Goal: Contribute content: Contribute content

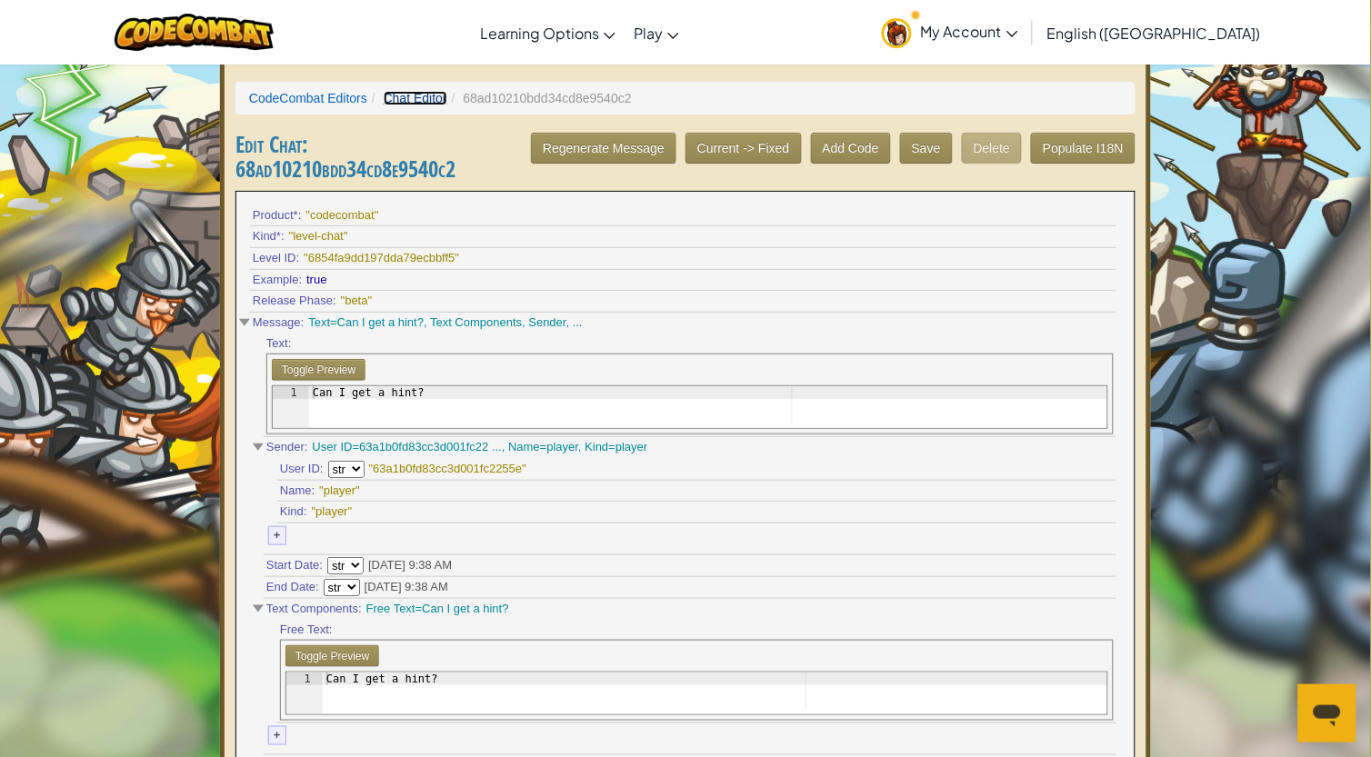
click at [410, 94] on link "Chat Editor" at bounding box center [416, 98] width 64 height 15
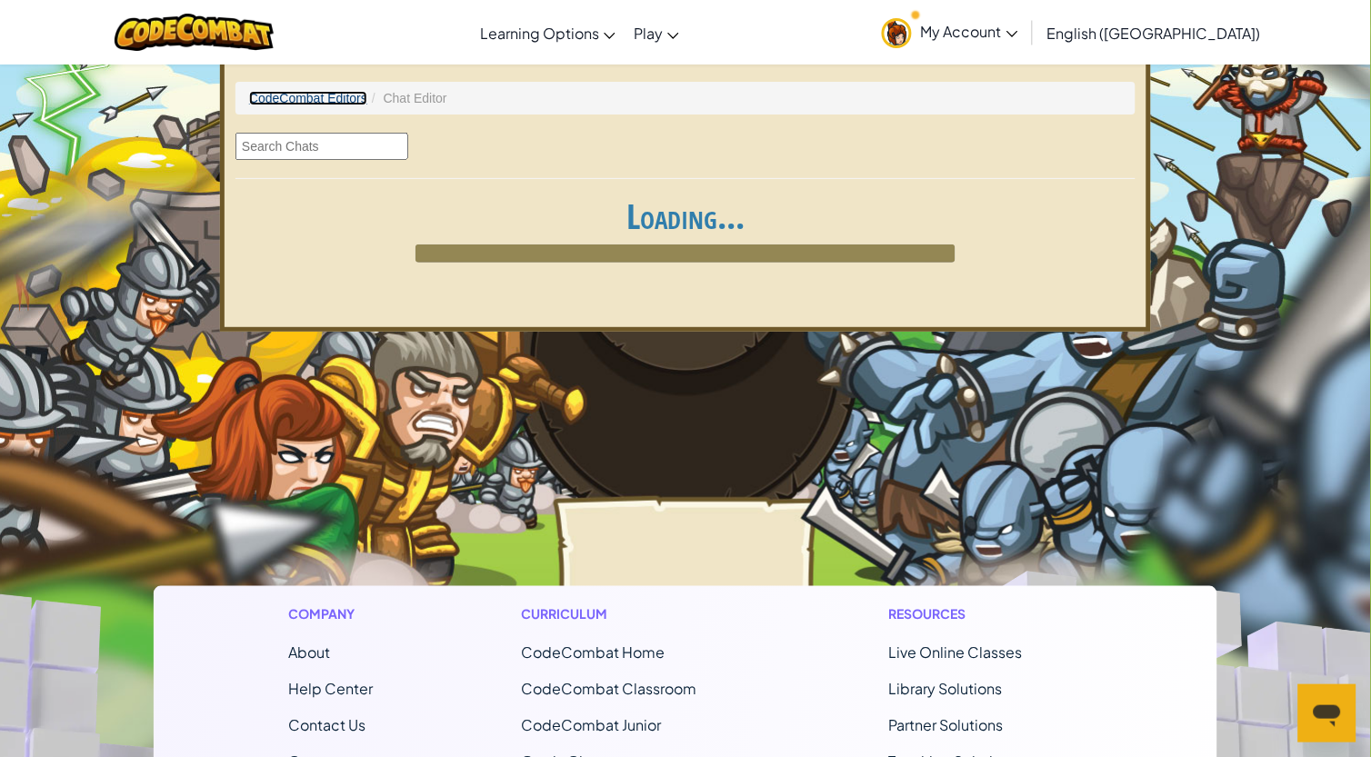
click at [322, 102] on link "CodeCombat Editors" at bounding box center [308, 98] width 118 height 15
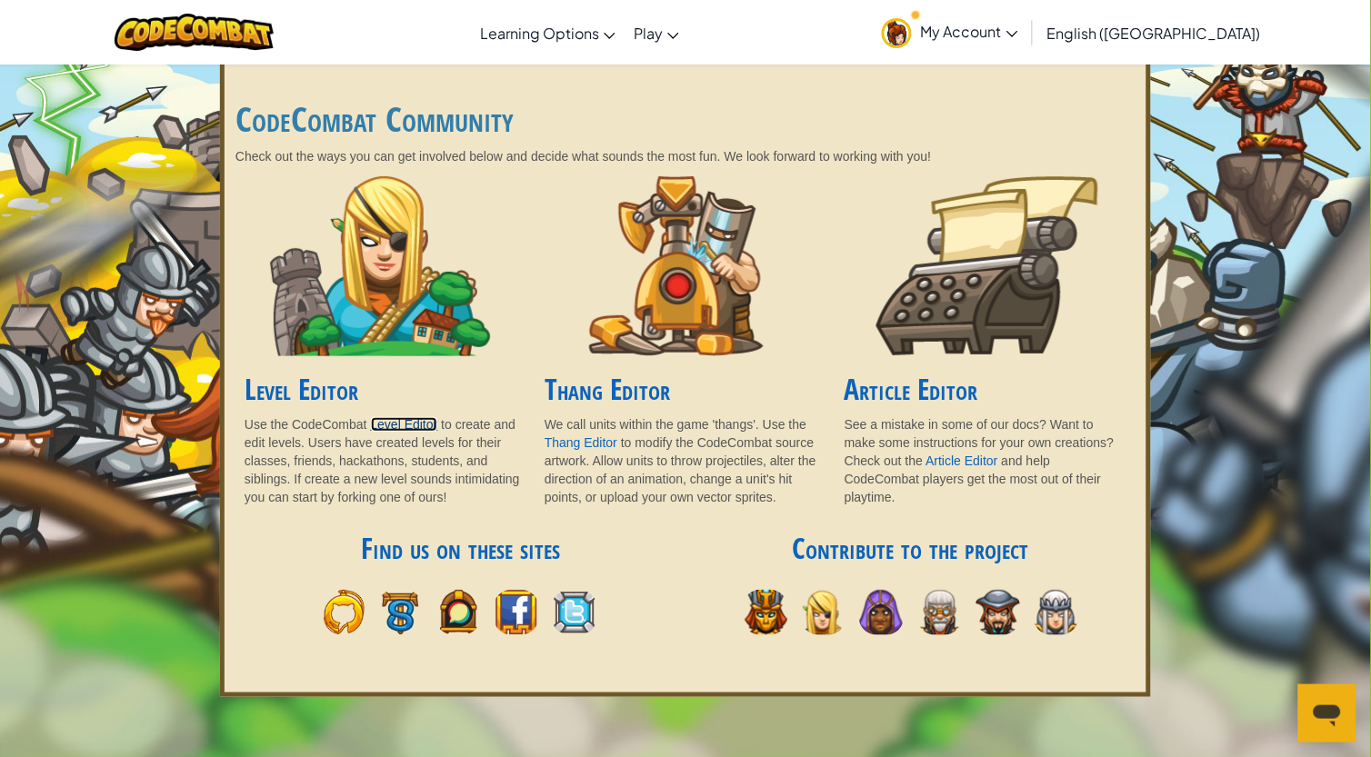
click at [389, 417] on link "Level Editor" at bounding box center [404, 424] width 67 height 15
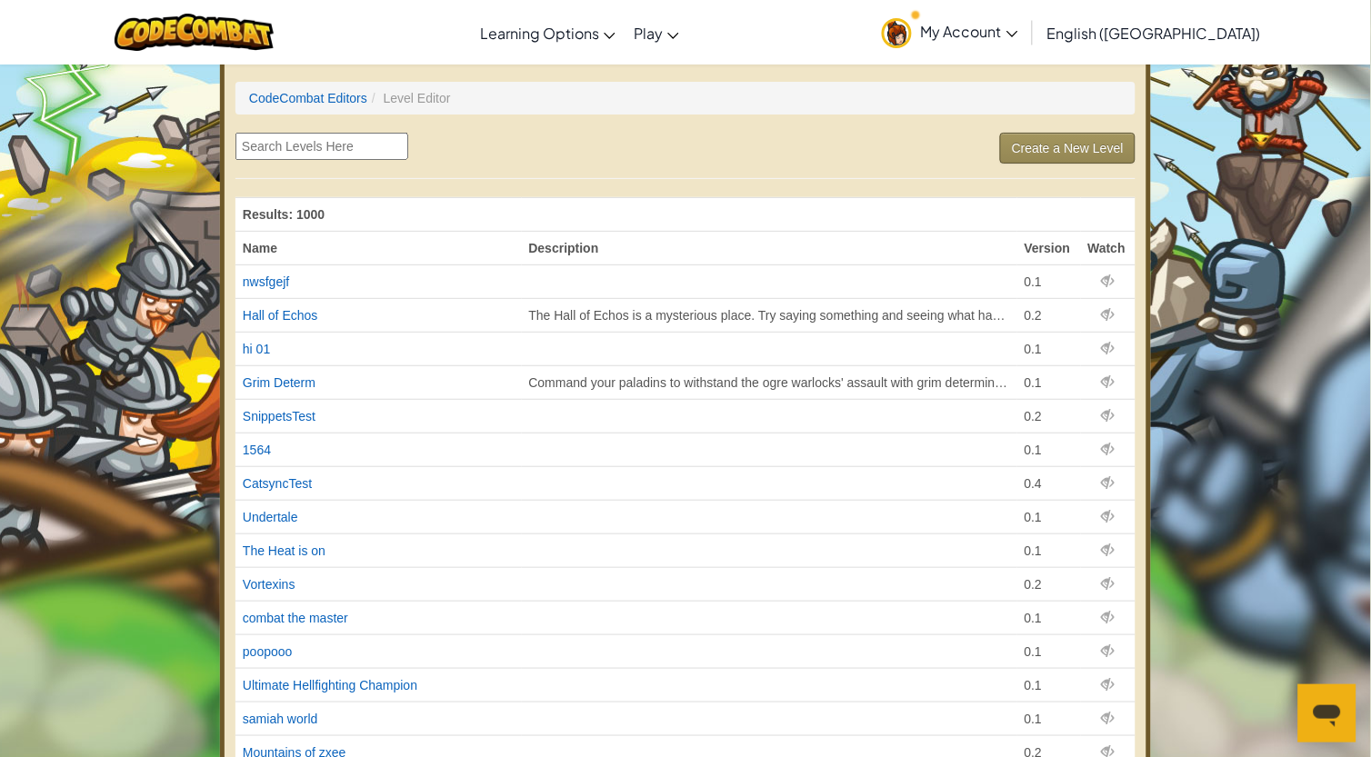
click at [1038, 142] on link "Create a New Level" at bounding box center [1067, 148] width 135 height 31
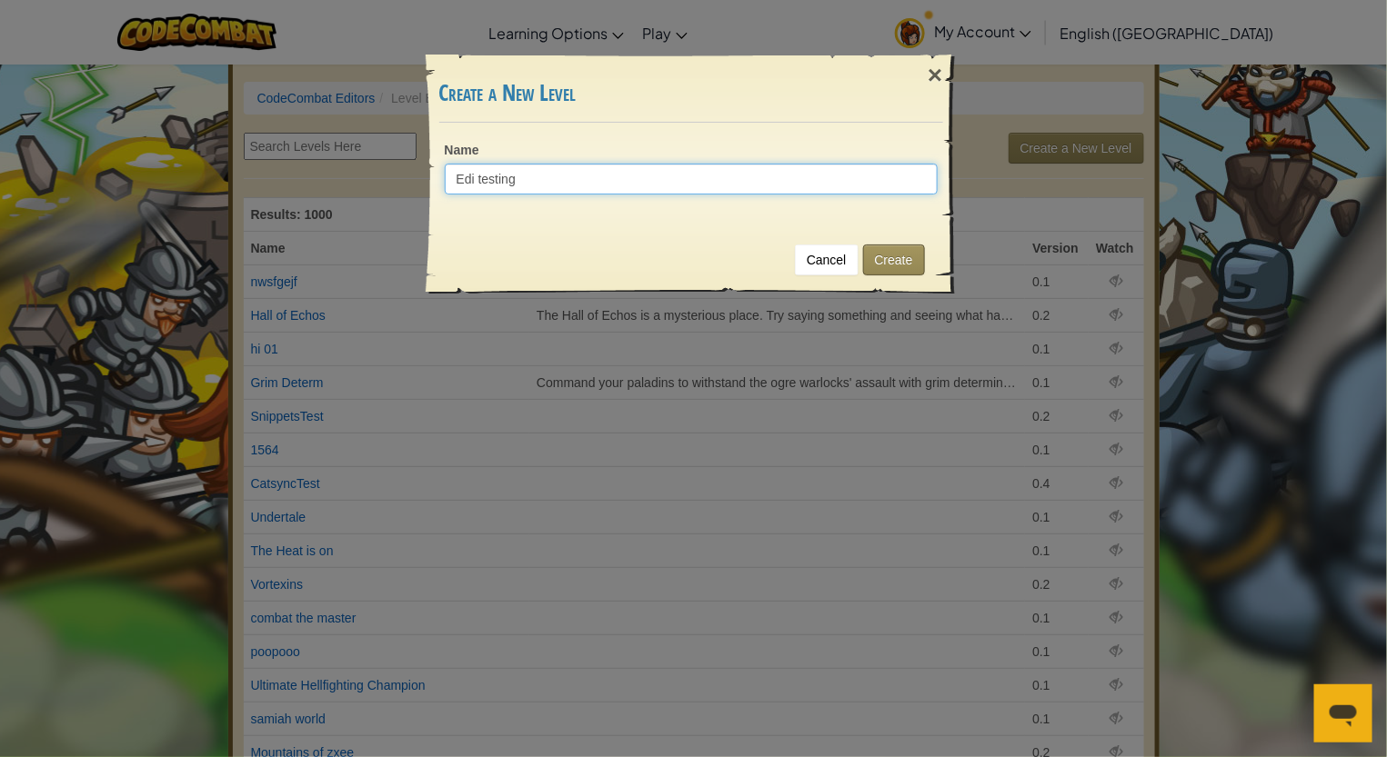
type input "Edi testing"
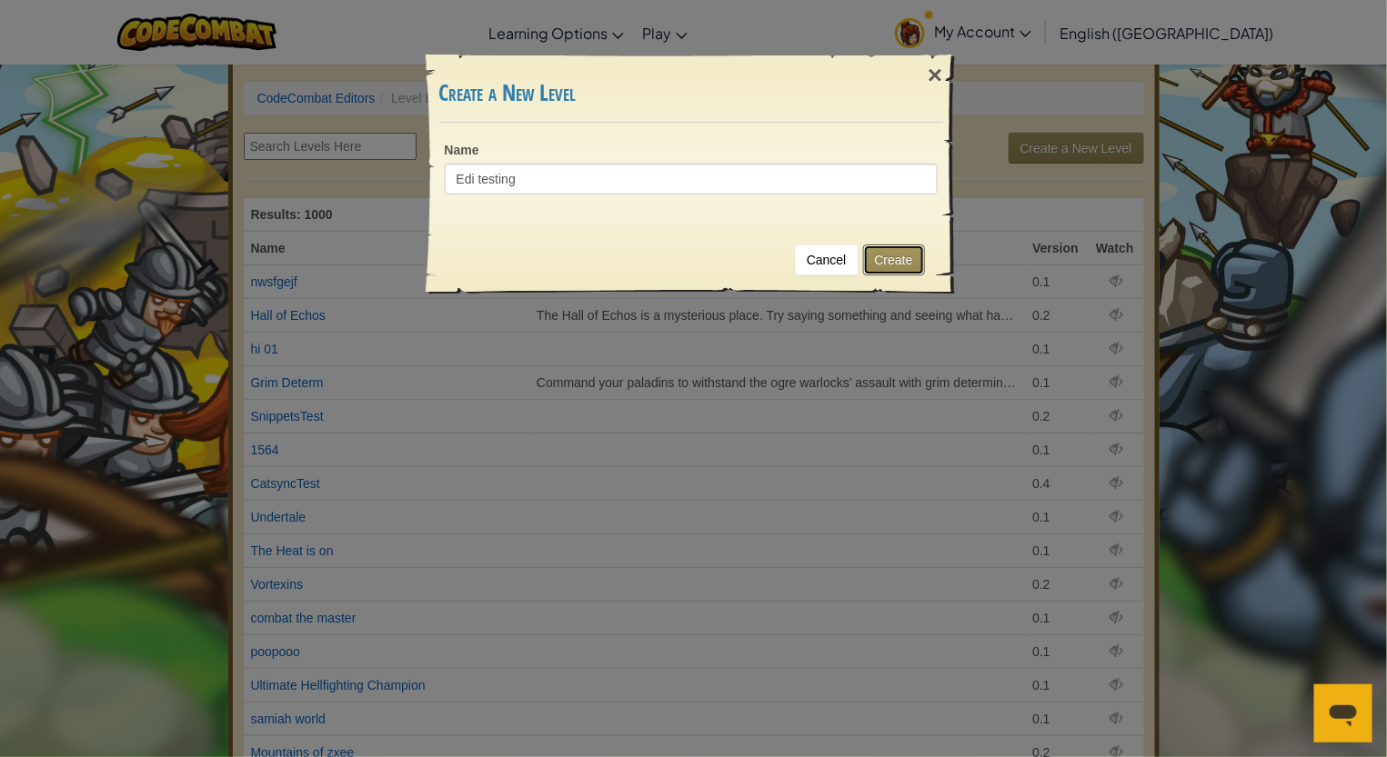
click at [906, 256] on button "Create" at bounding box center [894, 260] width 62 height 31
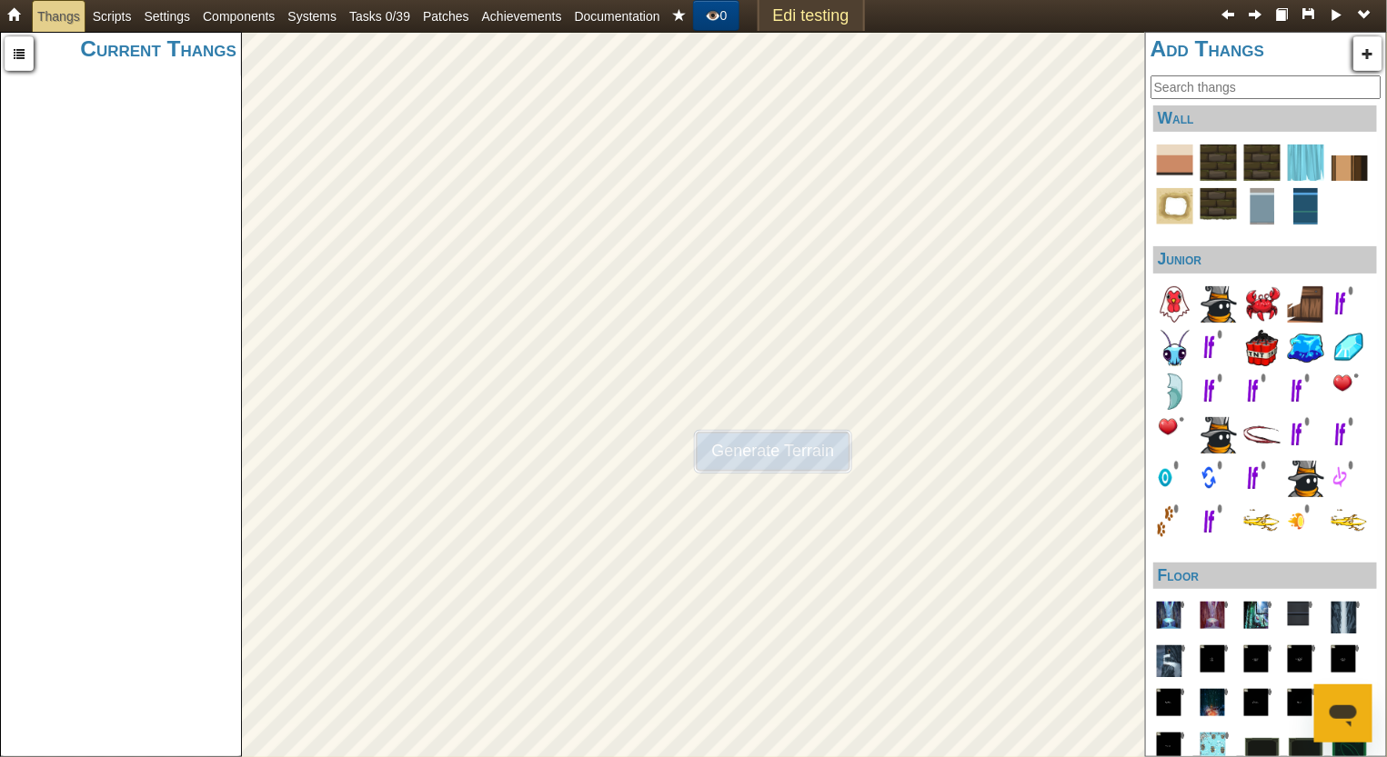
click at [736, 449] on button "Generate Terrain" at bounding box center [773, 452] width 159 height 44
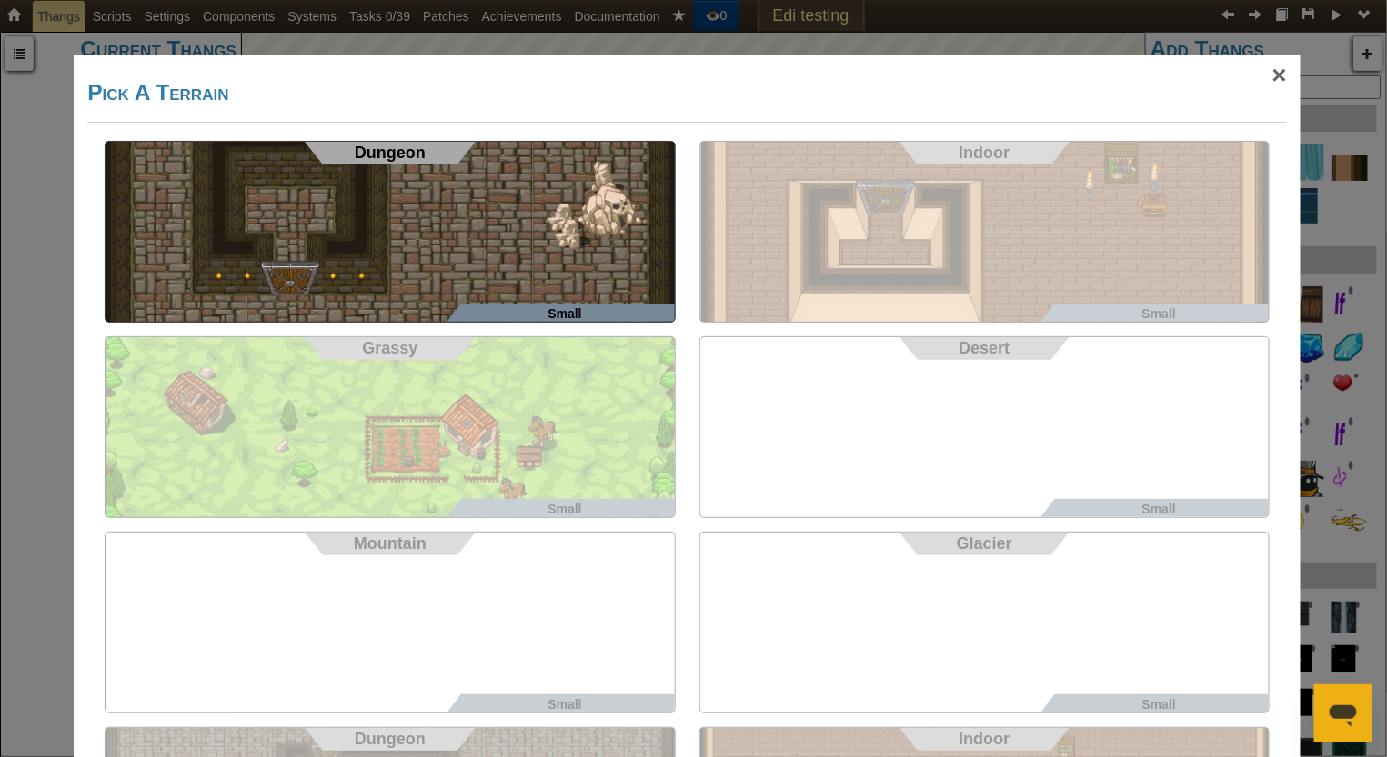
click at [558, 307] on span "Small" at bounding box center [564, 313] width 34 height 15
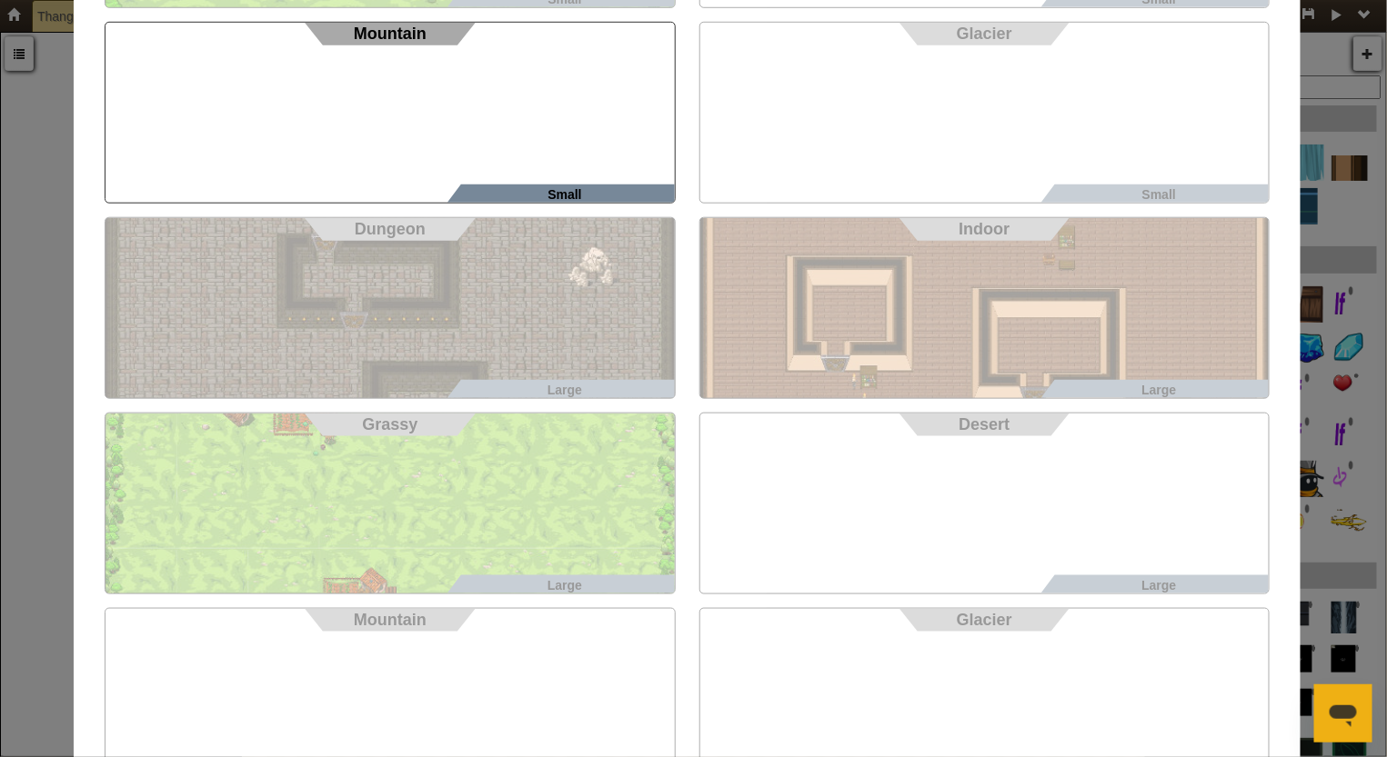
scroll to position [478, 0]
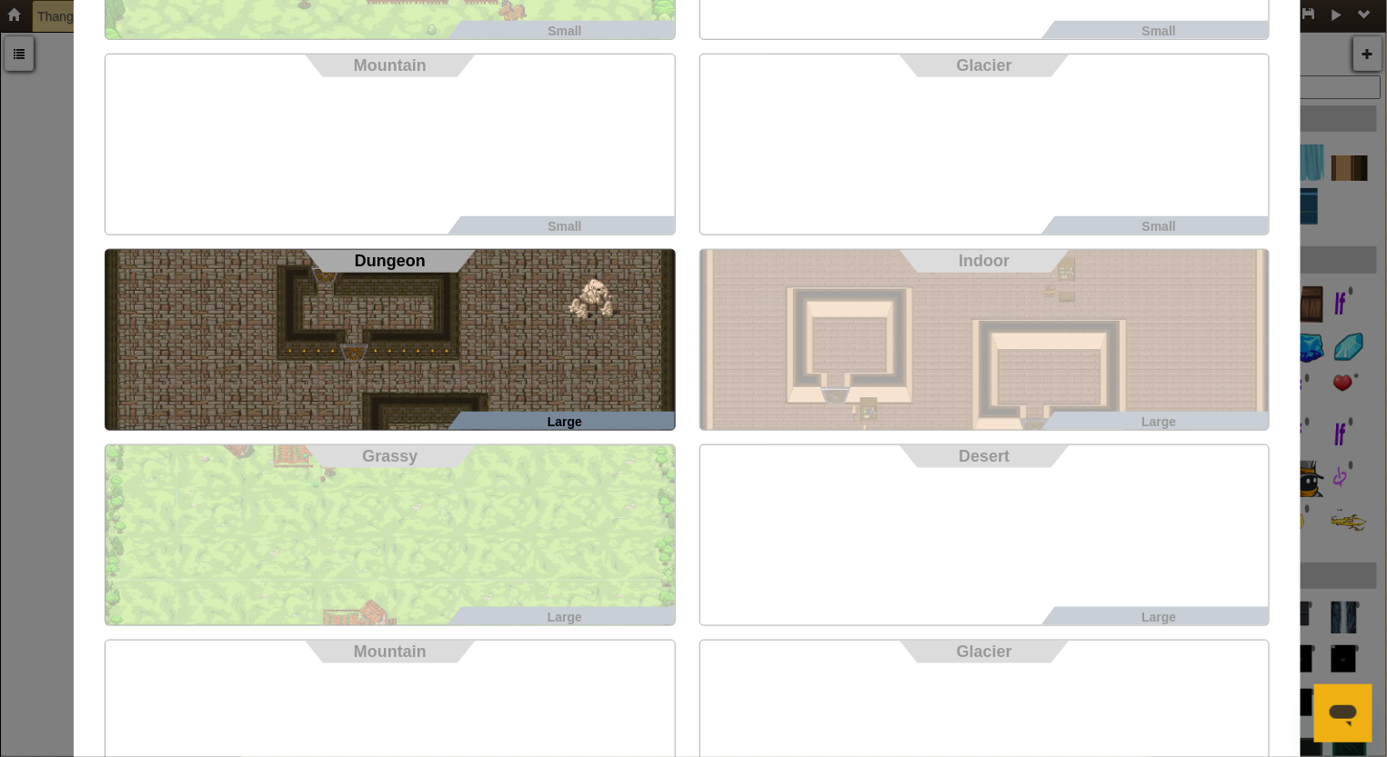
click at [546, 349] on div "Large Dungeon" at bounding box center [390, 340] width 570 height 182
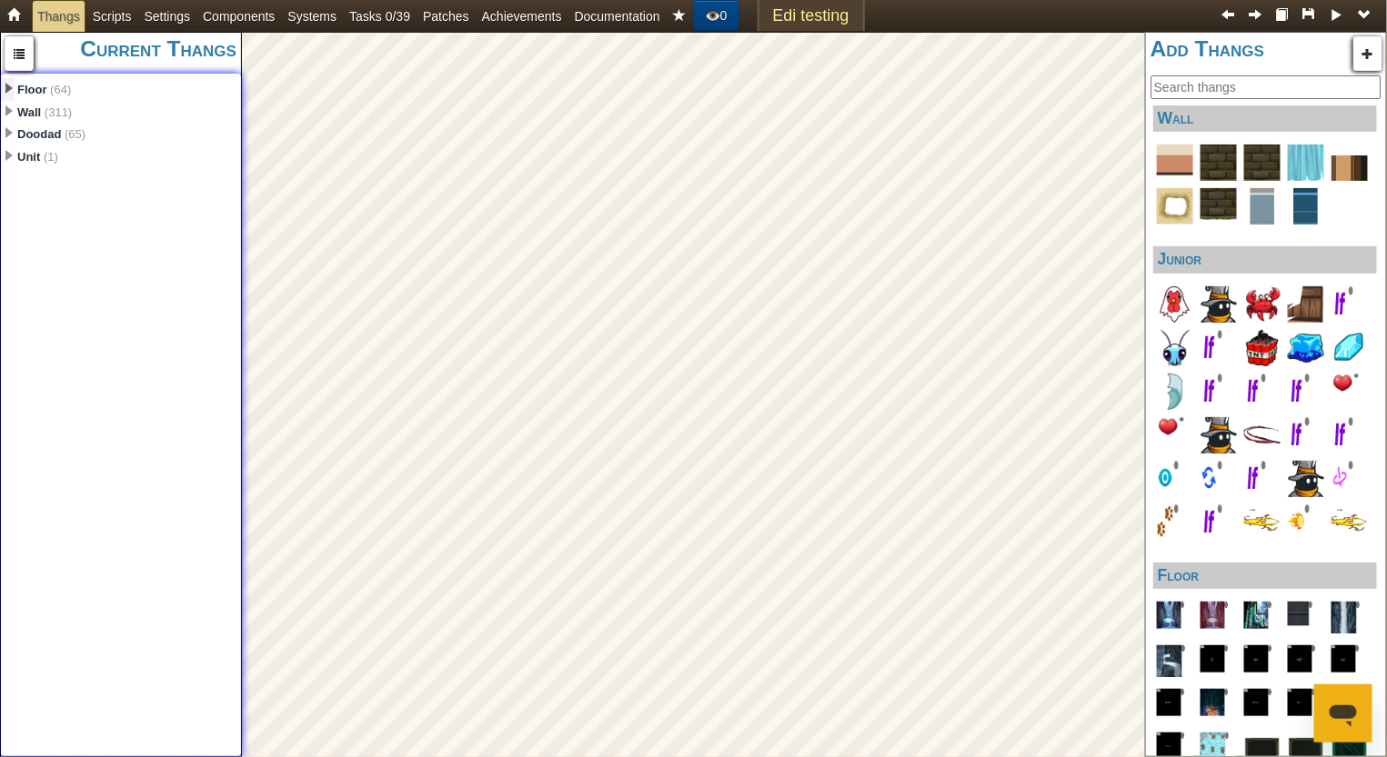
click at [9, 89] on span at bounding box center [8, 88] width 7 height 11
click at [23, 114] on span at bounding box center [22, 111] width 7 height 11
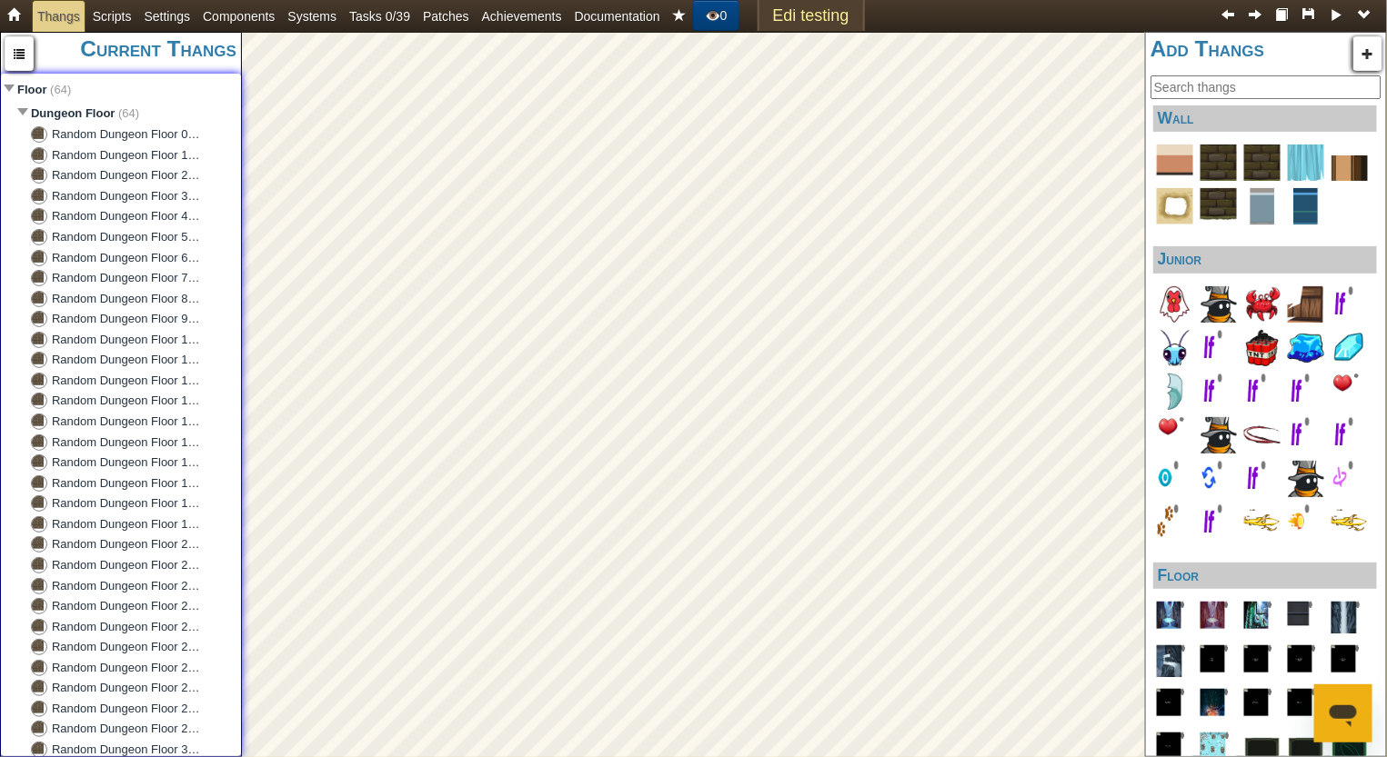
click at [93, 133] on div "Random Dungeon Floor 0 (10, 9)" at bounding box center [127, 134] width 150 height 17
click at [93, 150] on div "Random Dungeon Floor 1 (10, 26)" at bounding box center [127, 155] width 150 height 17
click at [93, 174] on div "Random Dungeon Floor 2 (10, 43)" at bounding box center [127, 175] width 150 height 17
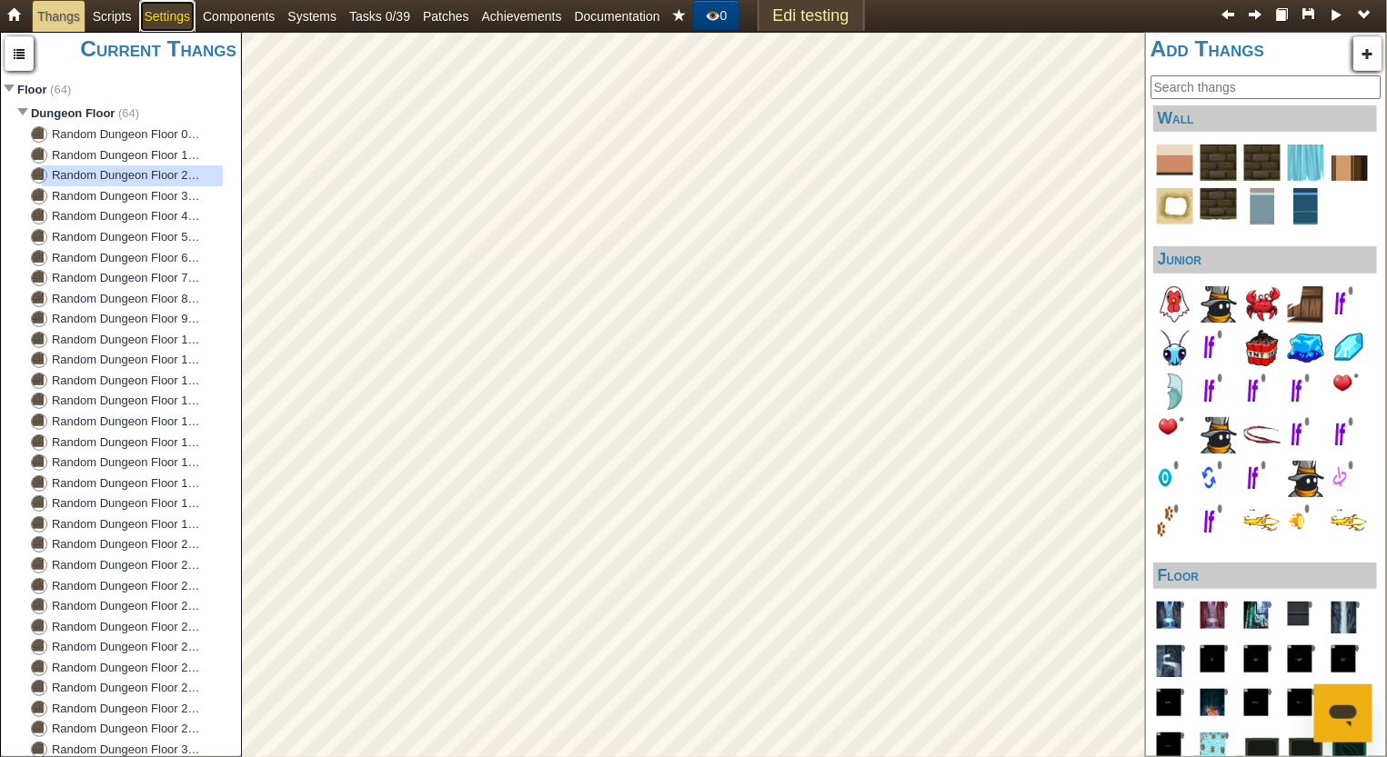
click at [166, 15] on link "Settings" at bounding box center [167, 16] width 57 height 33
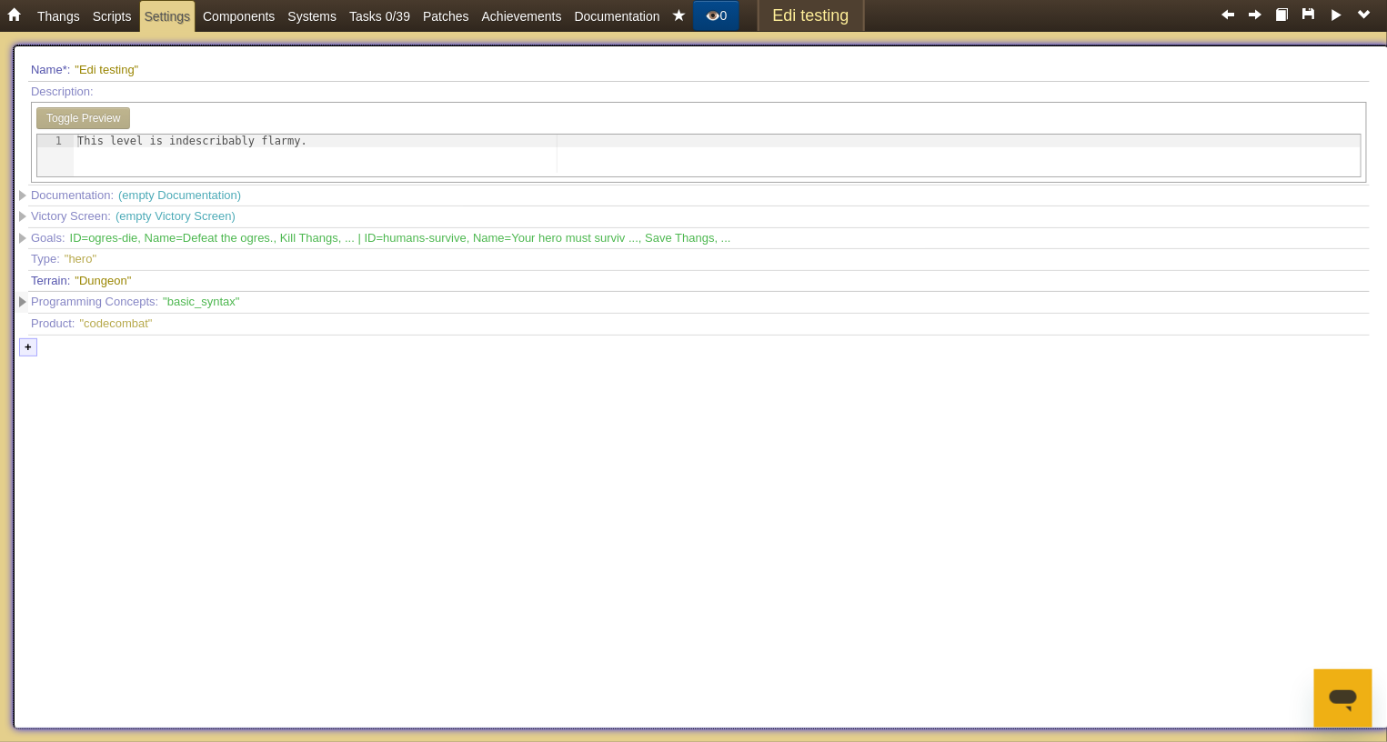
click at [22, 301] on span at bounding box center [22, 301] width 7 height 11
click at [39, 348] on div "+" at bounding box center [42, 347] width 18 height 19
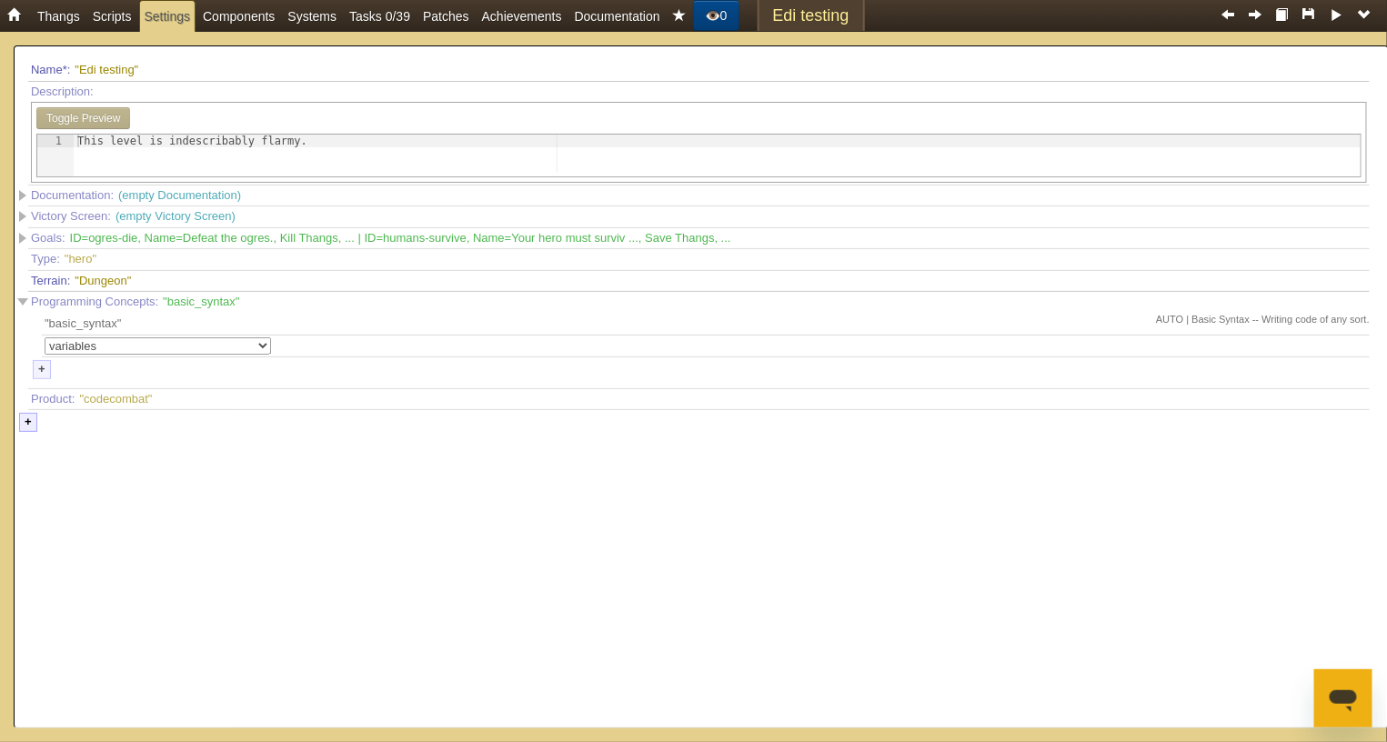
click at [261, 344] on select "variables basic_syntax objects methods game_design problem_solving conditionals…" at bounding box center [158, 345] width 226 height 17
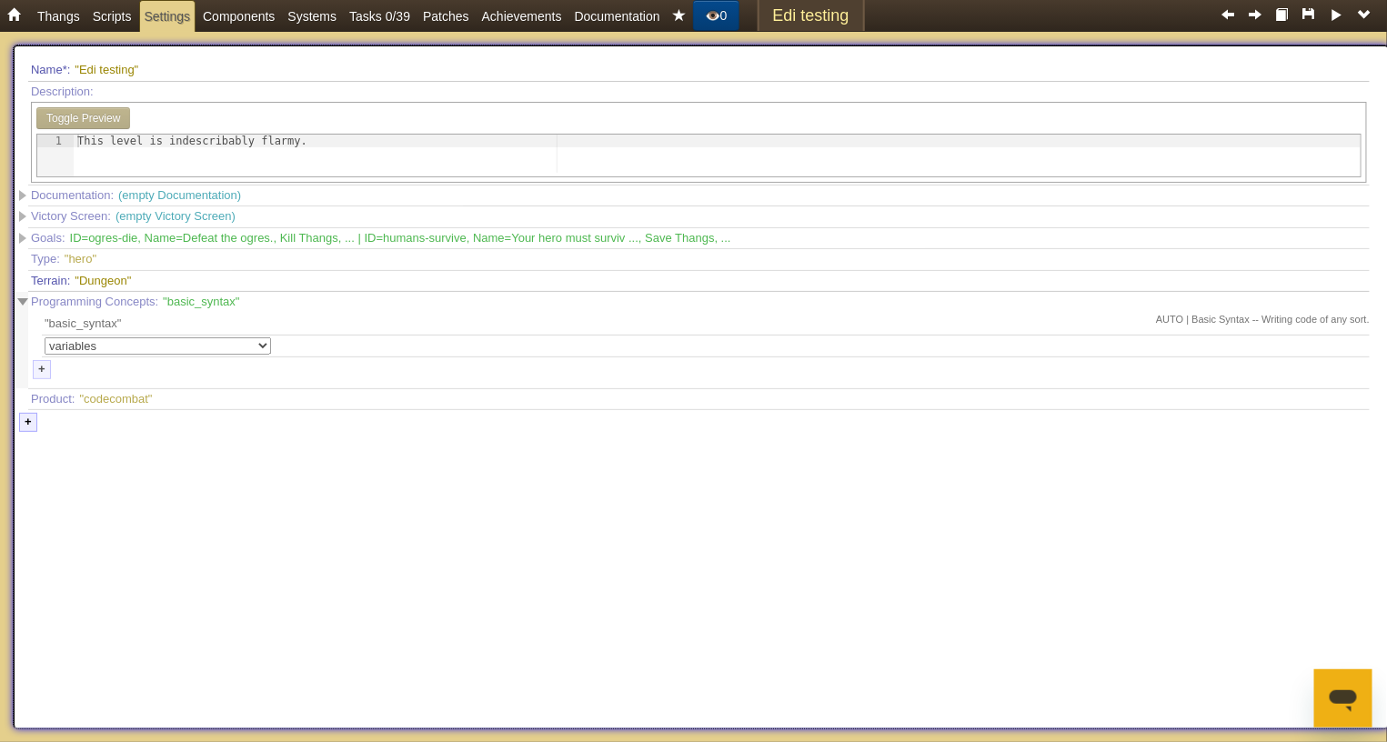
click at [19, 302] on span at bounding box center [22, 301] width 11 height 7
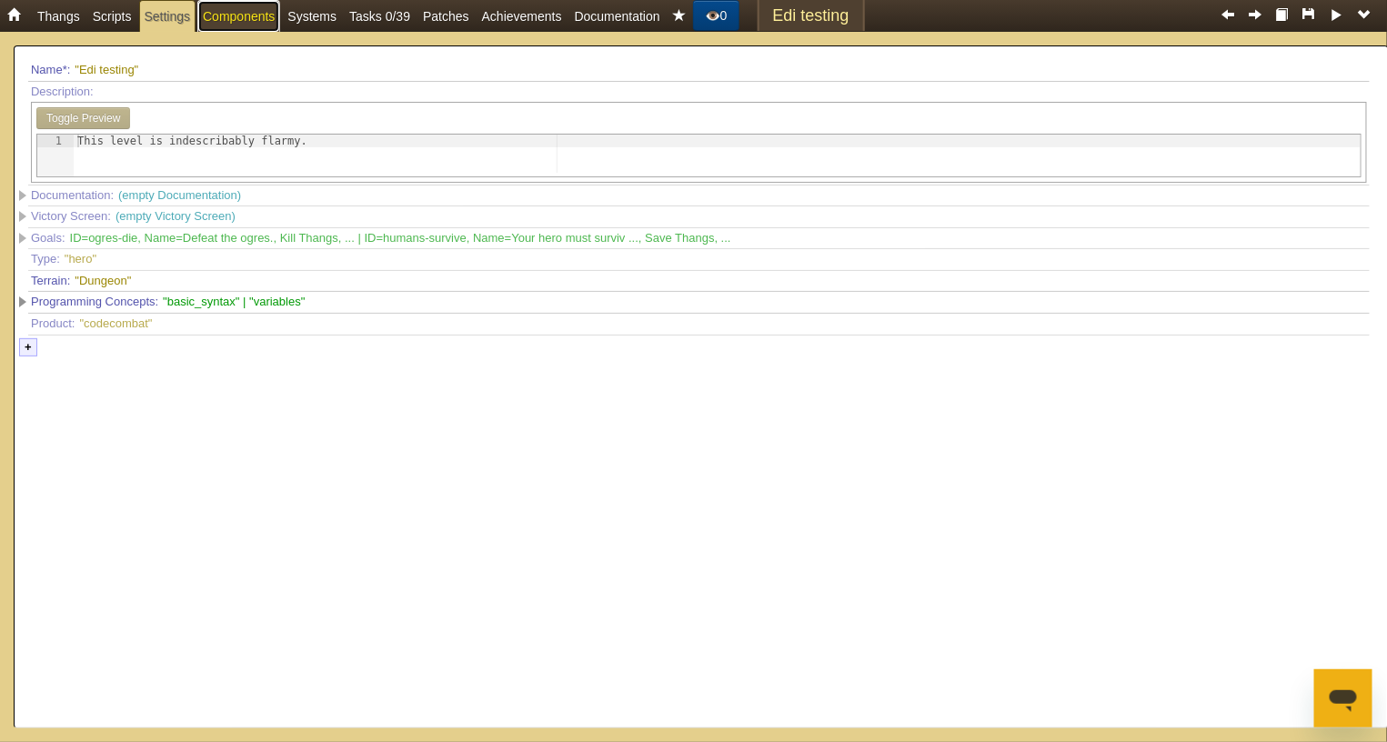
click at [243, 19] on link "Components" at bounding box center [238, 16] width 83 height 33
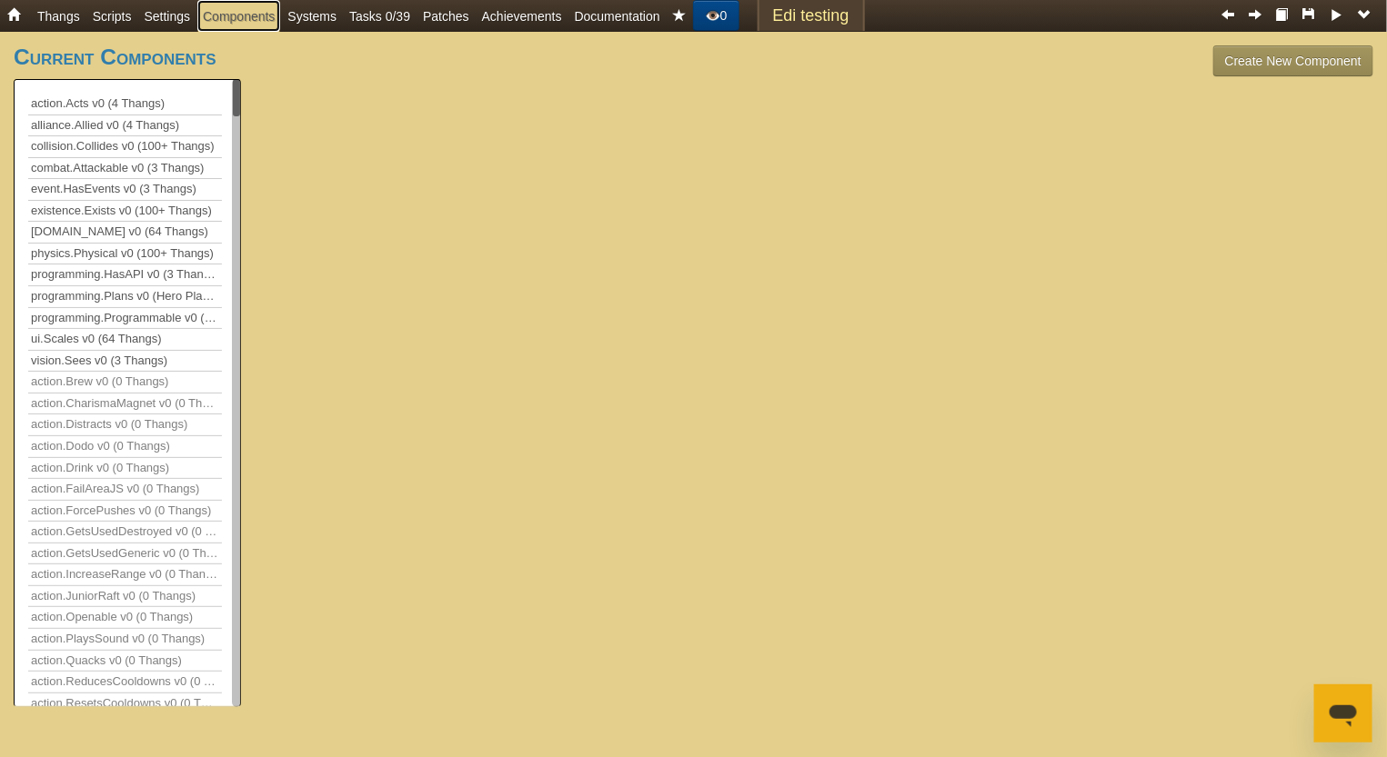
click at [67, 97] on div "action.Acts v0 (4 Thangs)" at bounding box center [98, 103] width 134 height 17
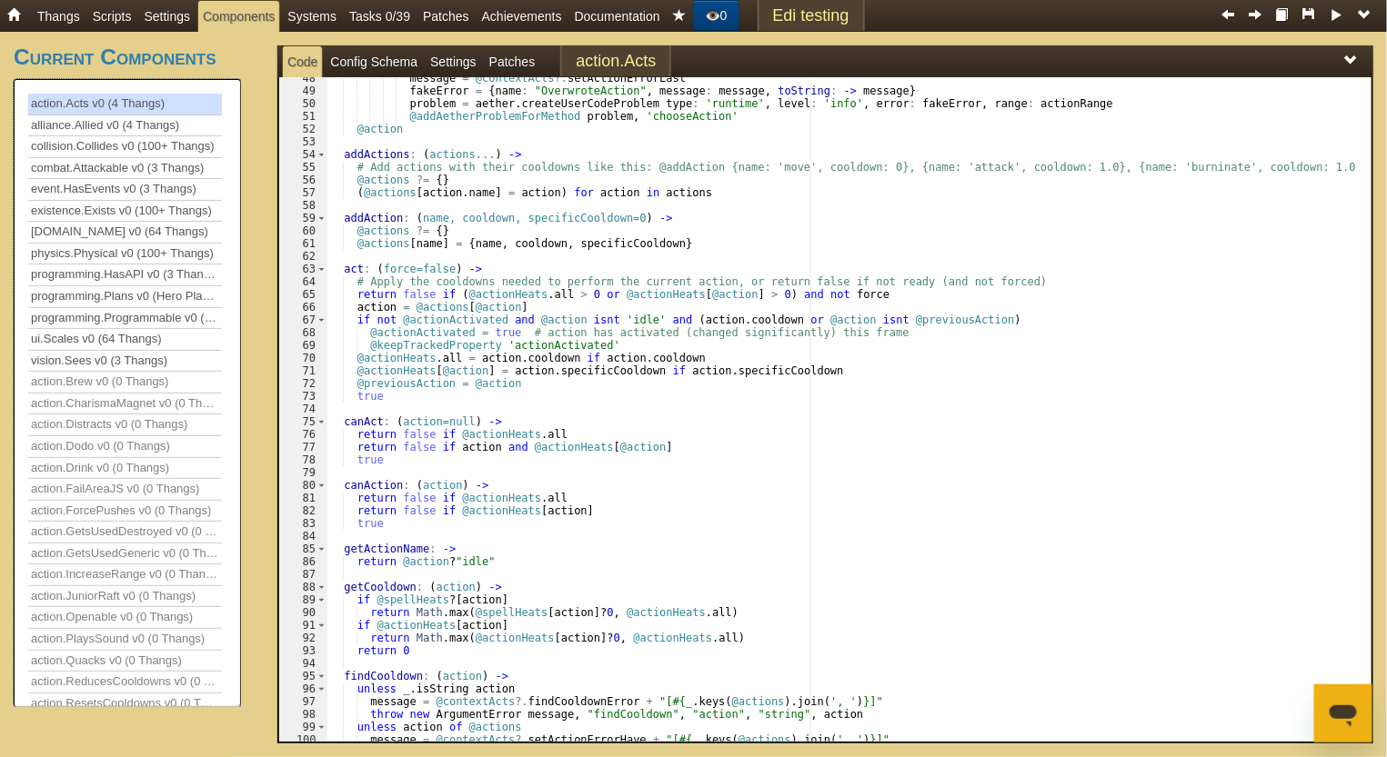
scroll to position [543, 0]
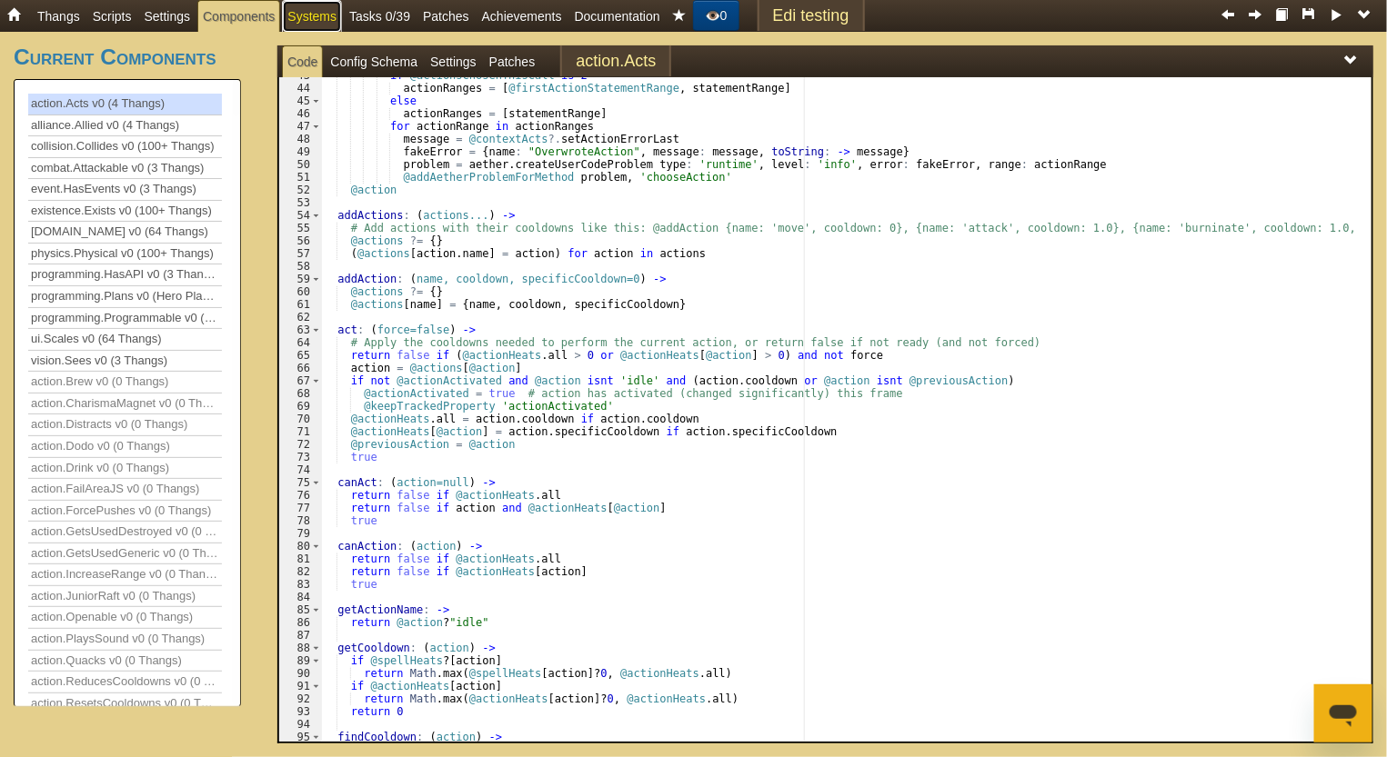
click at [300, 20] on link "Systems" at bounding box center [312, 16] width 60 height 33
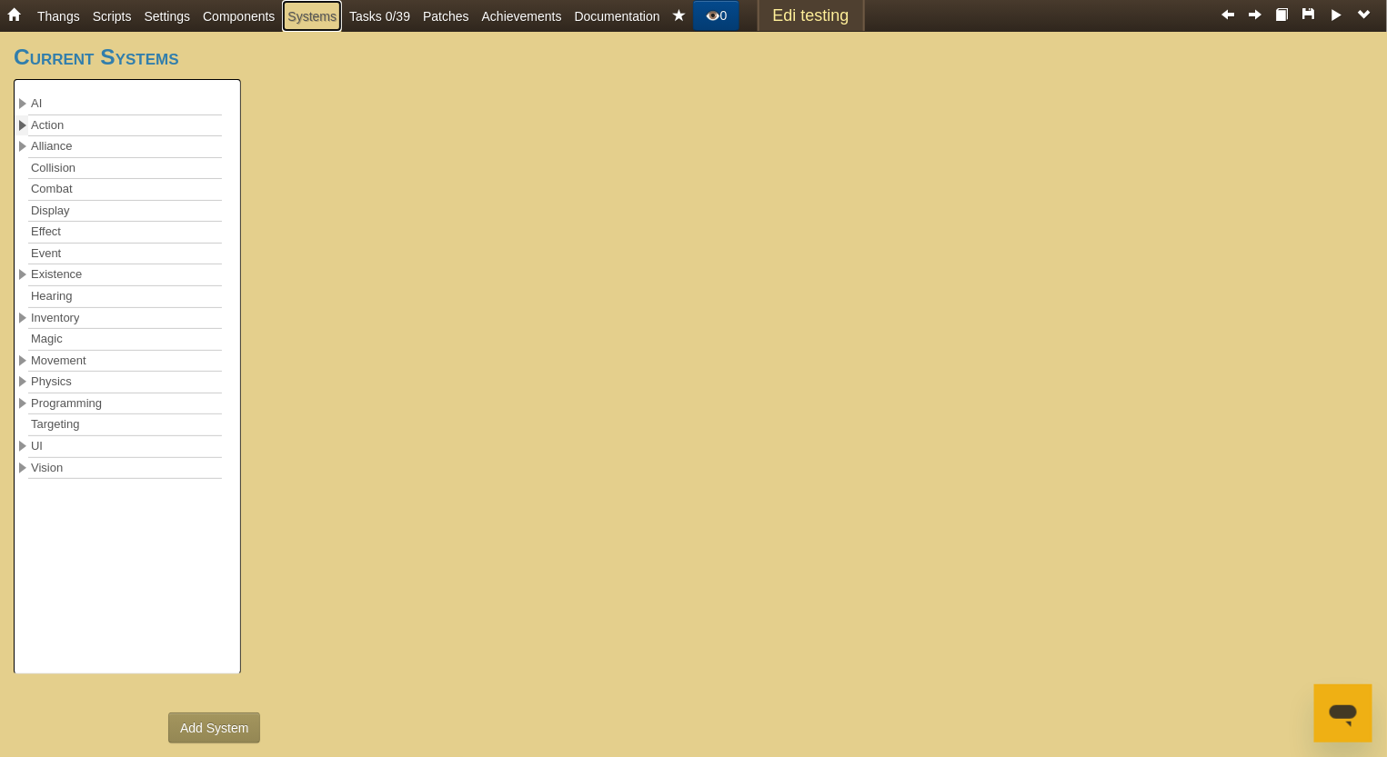
click at [24, 123] on span at bounding box center [22, 125] width 7 height 11
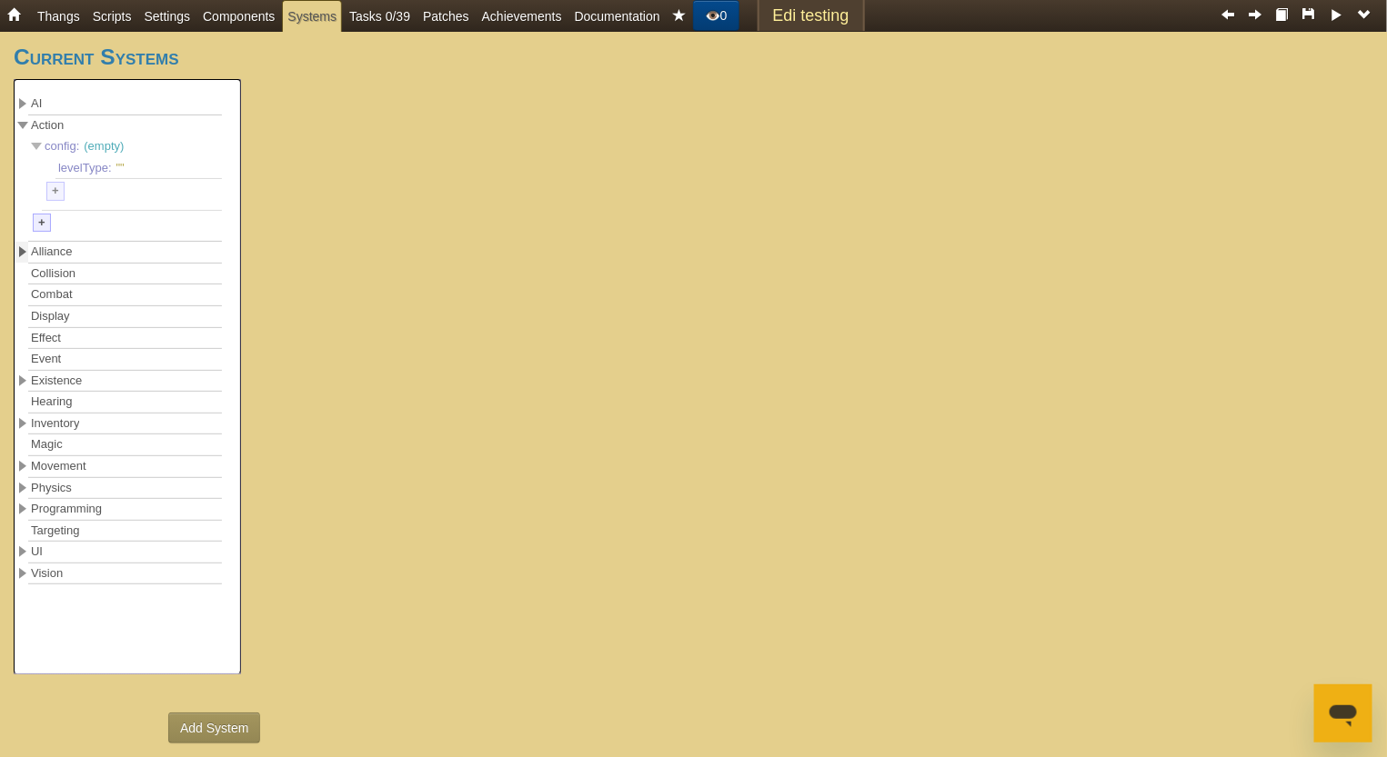
click at [24, 258] on span at bounding box center [22, 252] width 14 height 21
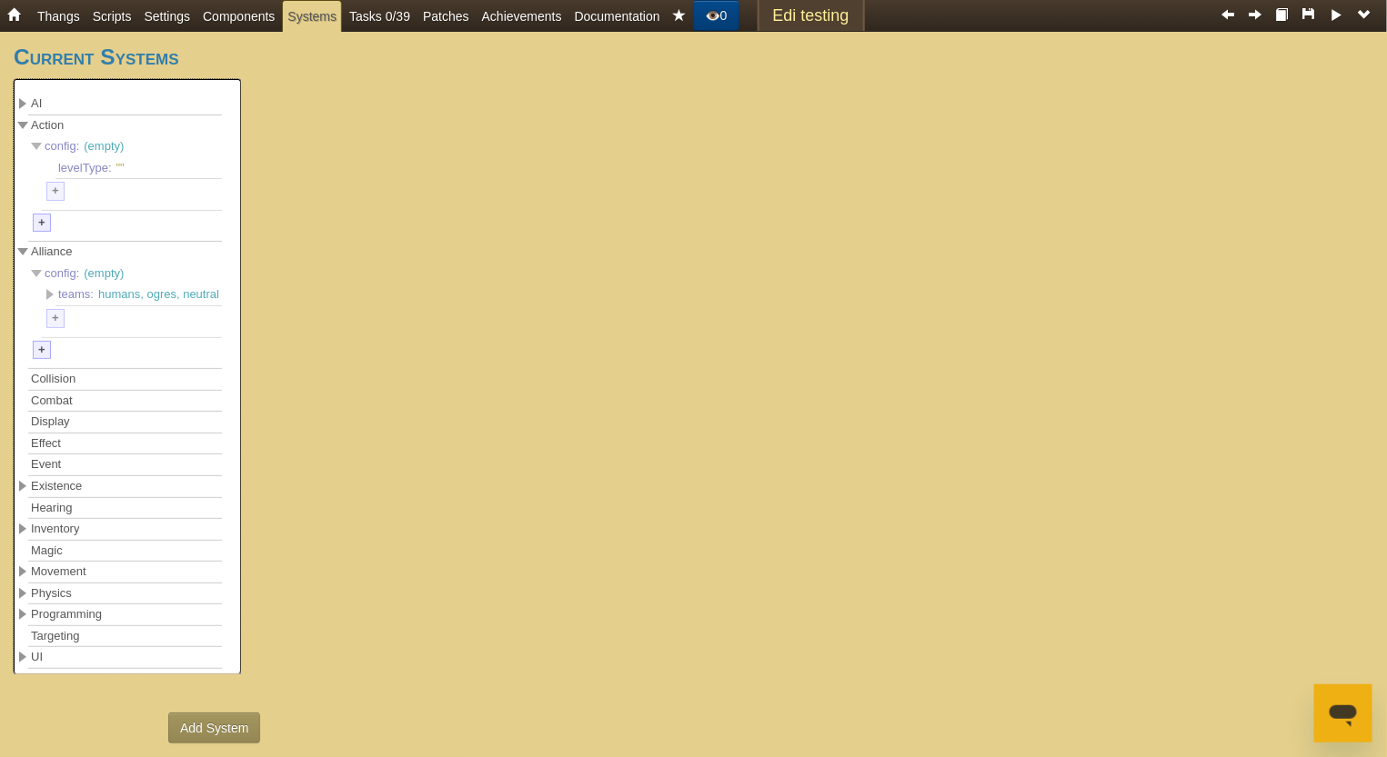
click at [49, 388] on div "Collision" at bounding box center [53, 379] width 45 height 17
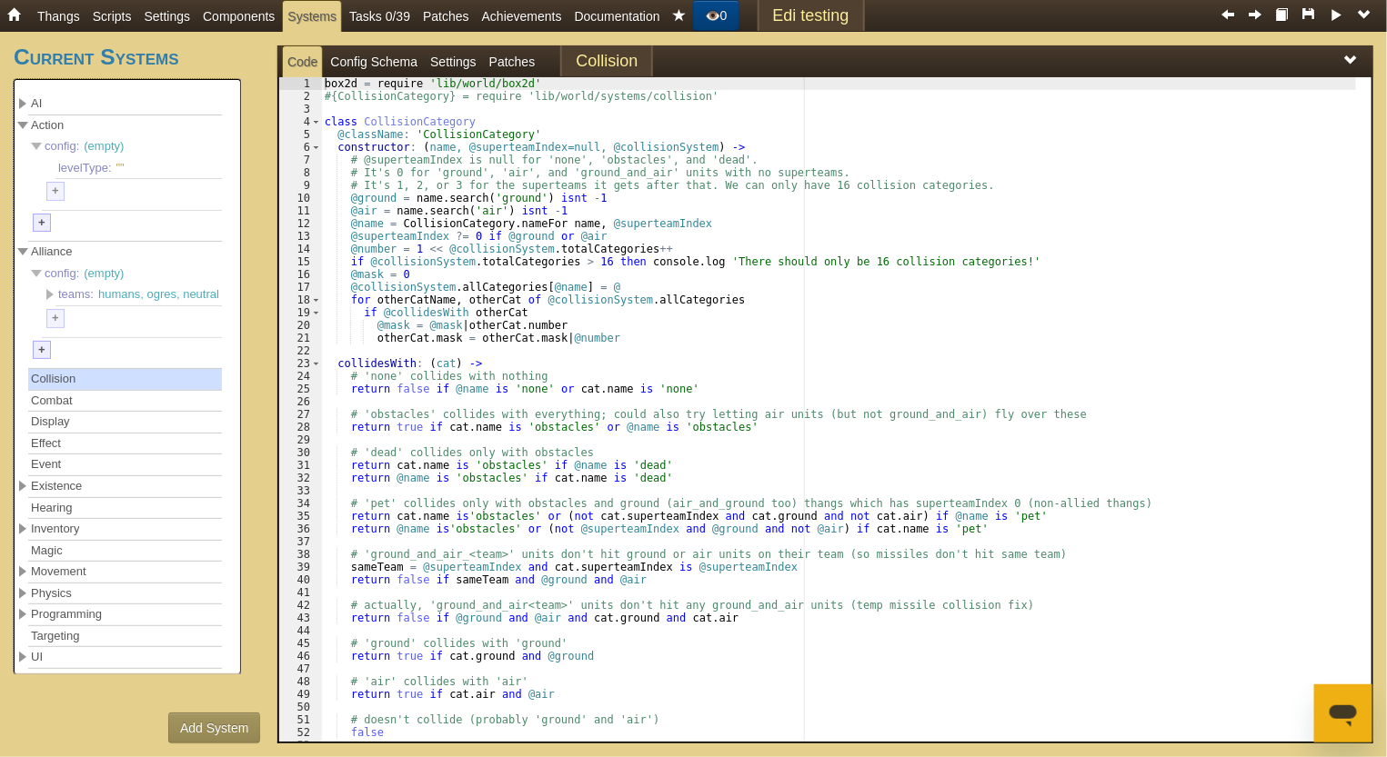
click at [58, 410] on div "Combat" at bounding box center [53, 401] width 45 height 17
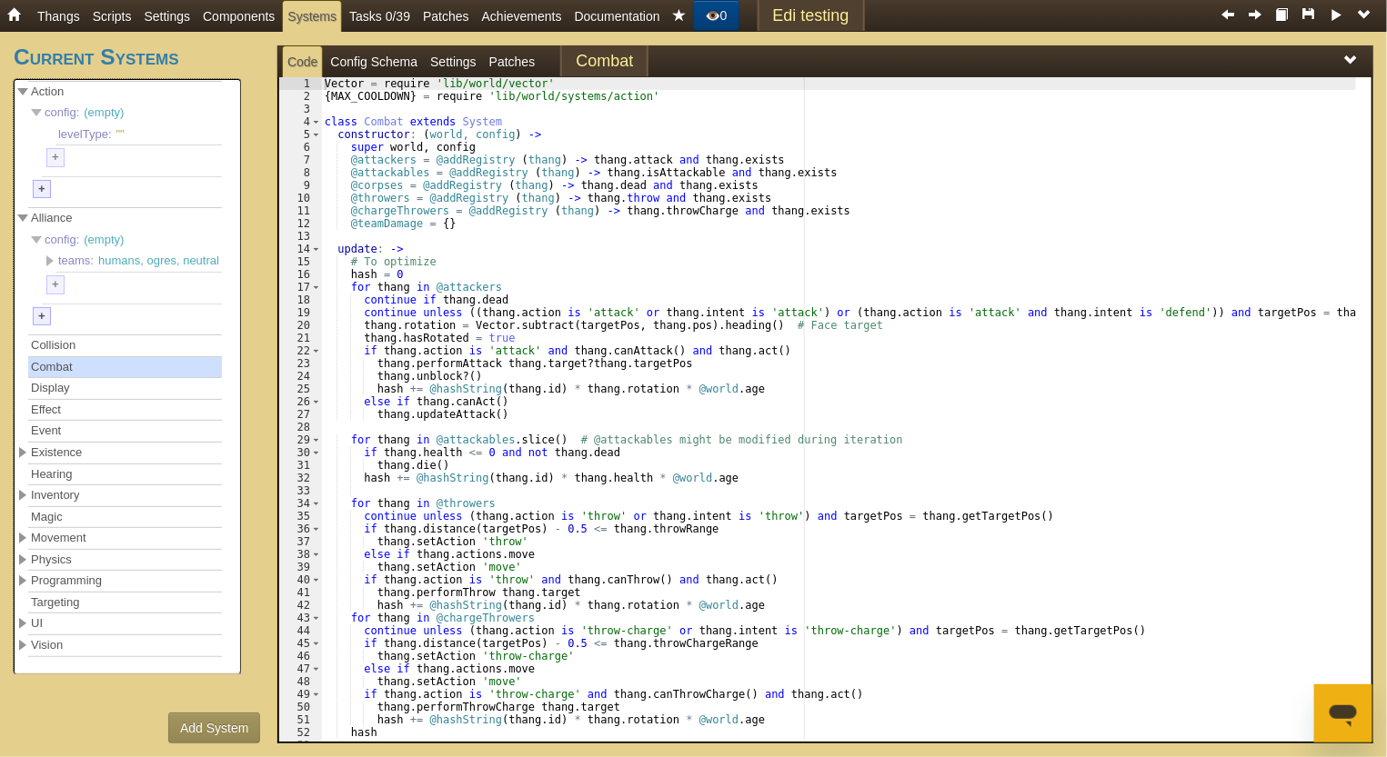
scroll to position [68, 0]
click at [16, 486] on span at bounding box center [22, 496] width 14 height 21
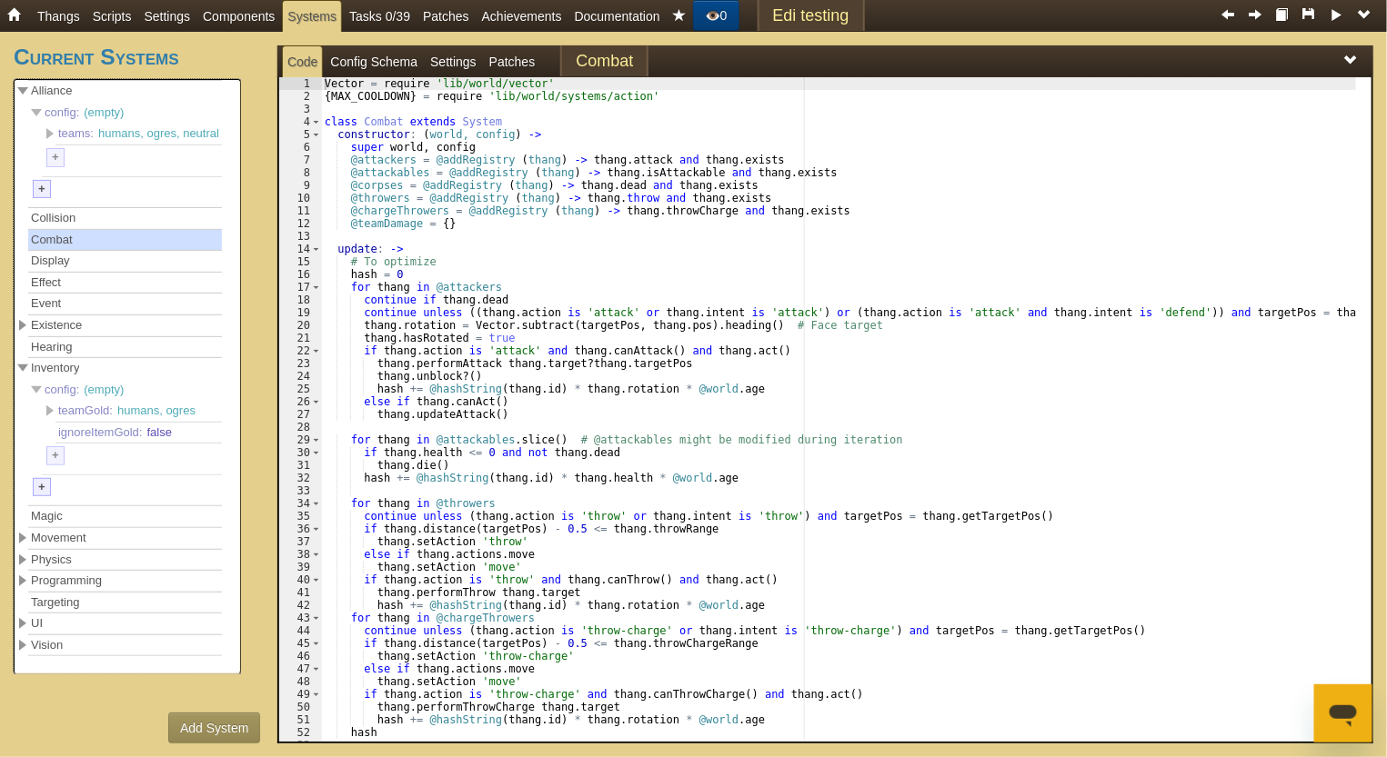
scroll to position [196, 0]
click at [25, 576] on span at bounding box center [22, 581] width 7 height 11
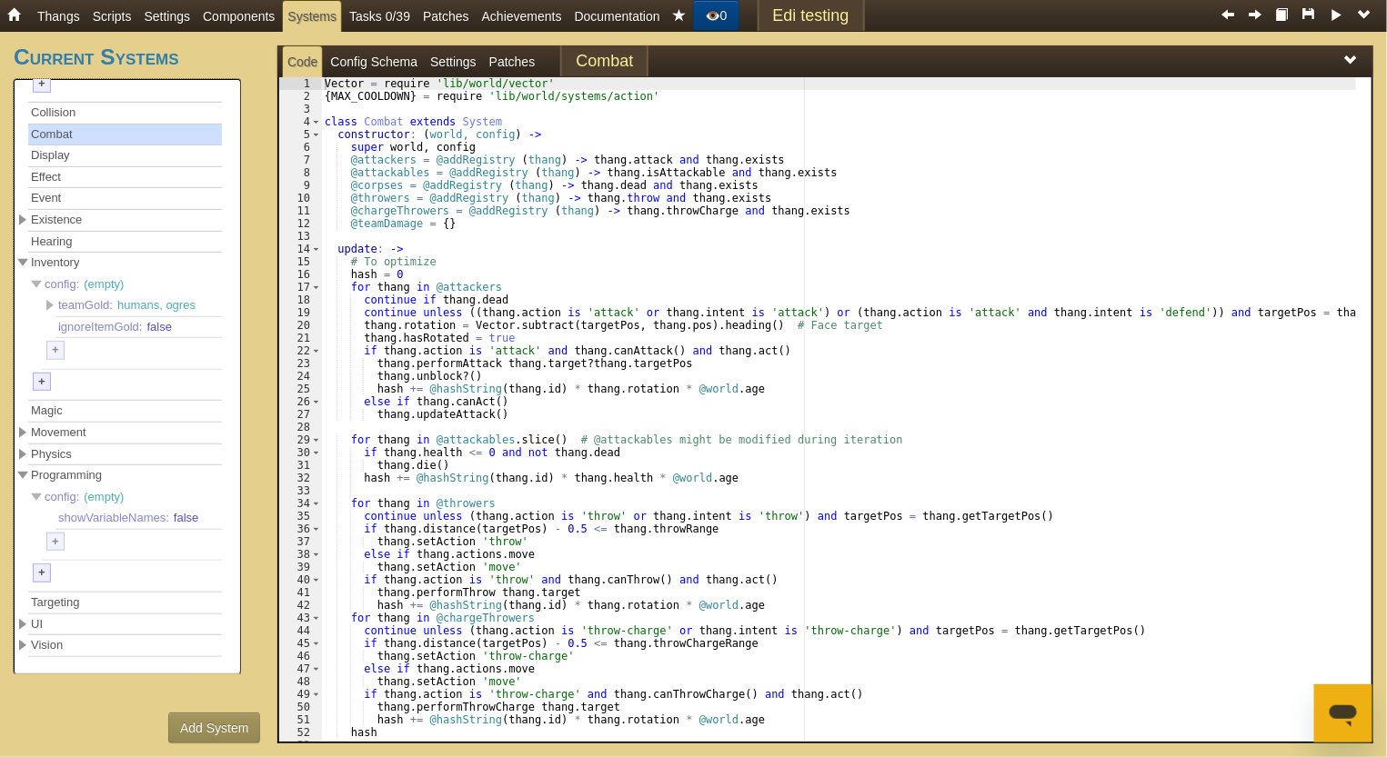
scroll to position [319, 0]
click at [27, 615] on span at bounding box center [22, 625] width 14 height 21
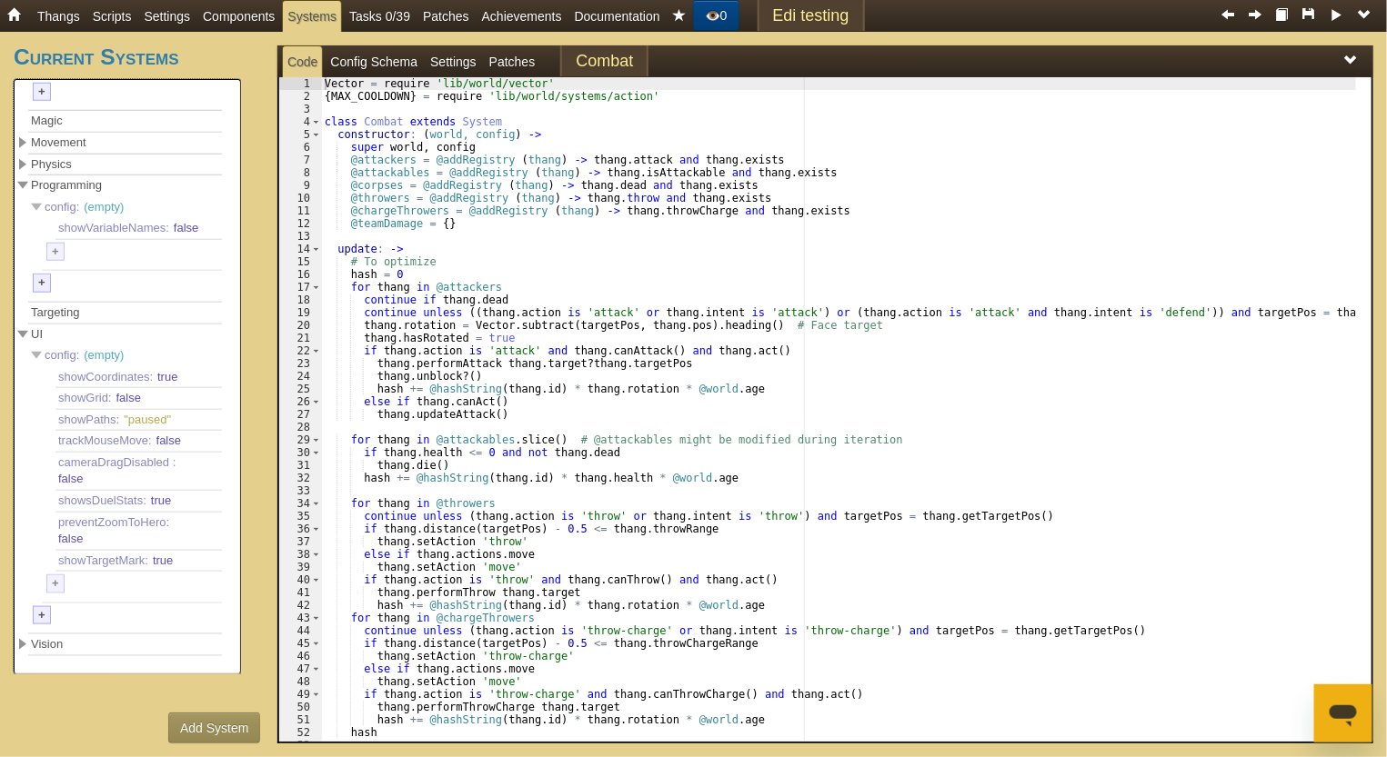
scroll to position [610, 0]
click at [29, 635] on div "Vision" at bounding box center [125, 645] width 194 height 21
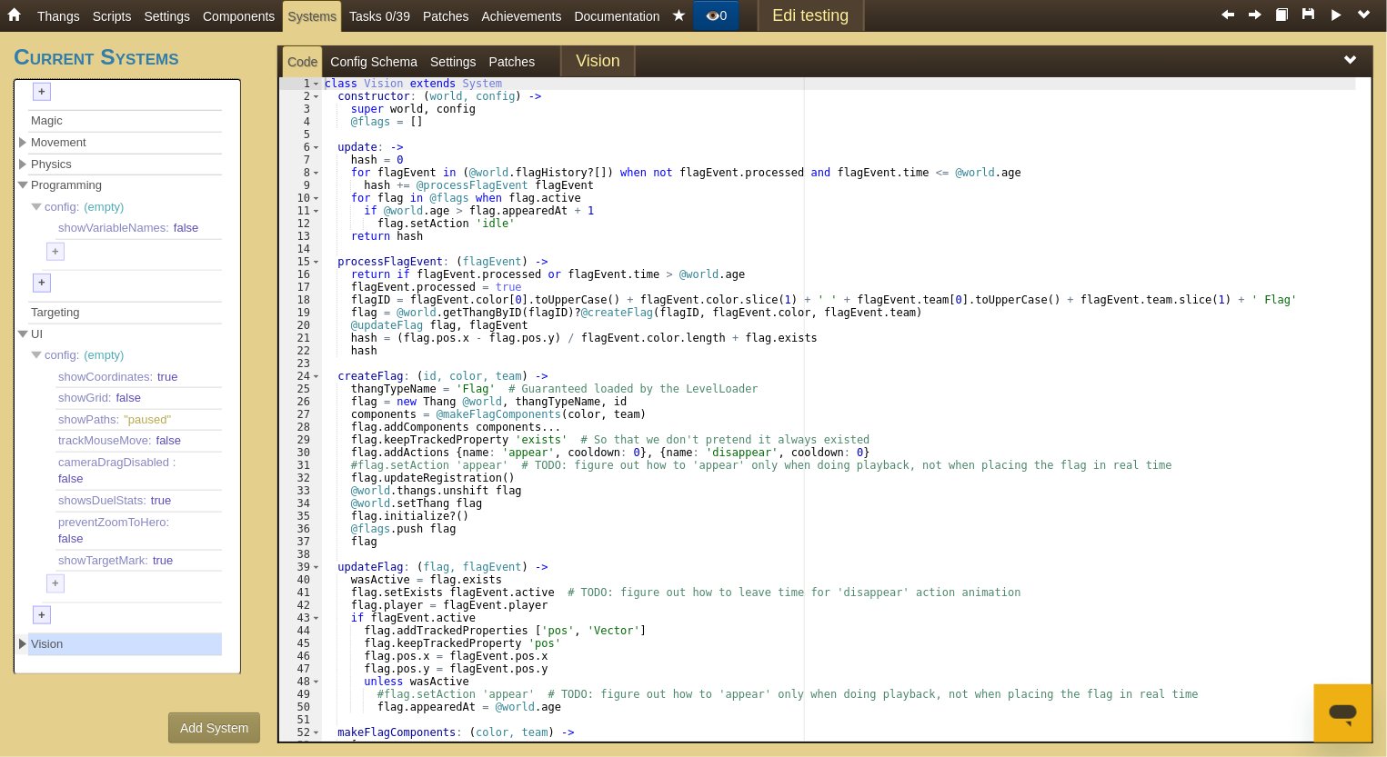
click at [22, 639] on span at bounding box center [22, 644] width 7 height 11
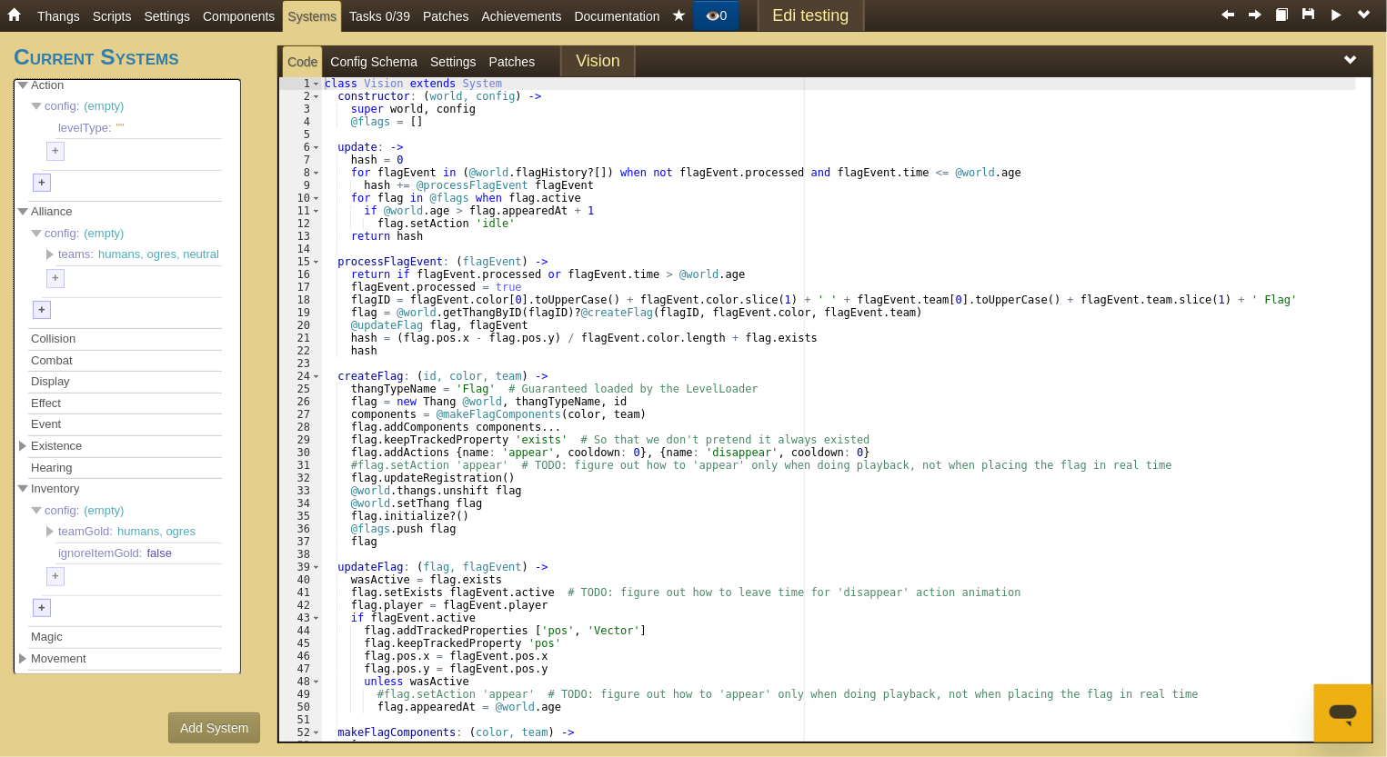
scroll to position [37, 0]
click at [19, 455] on span at bounding box center [22, 449] width 7 height 11
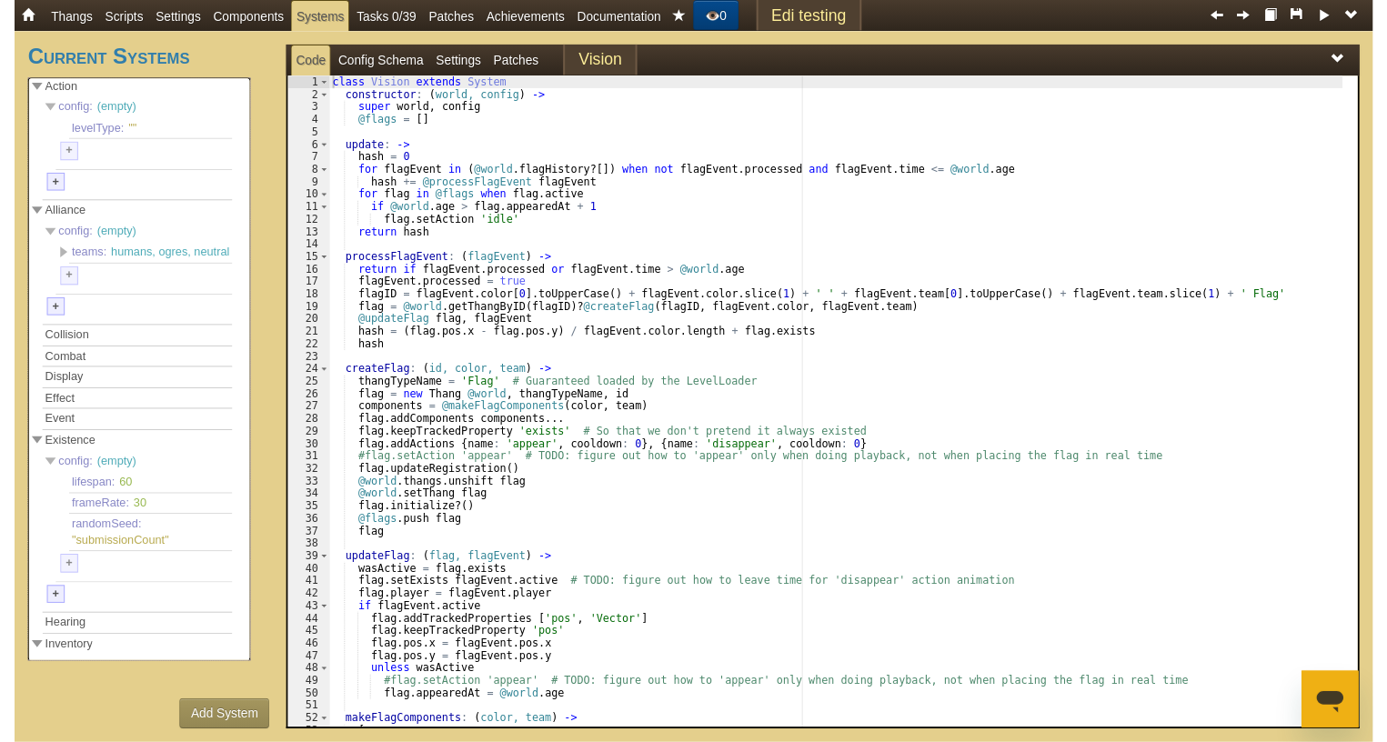
scroll to position [0, 0]
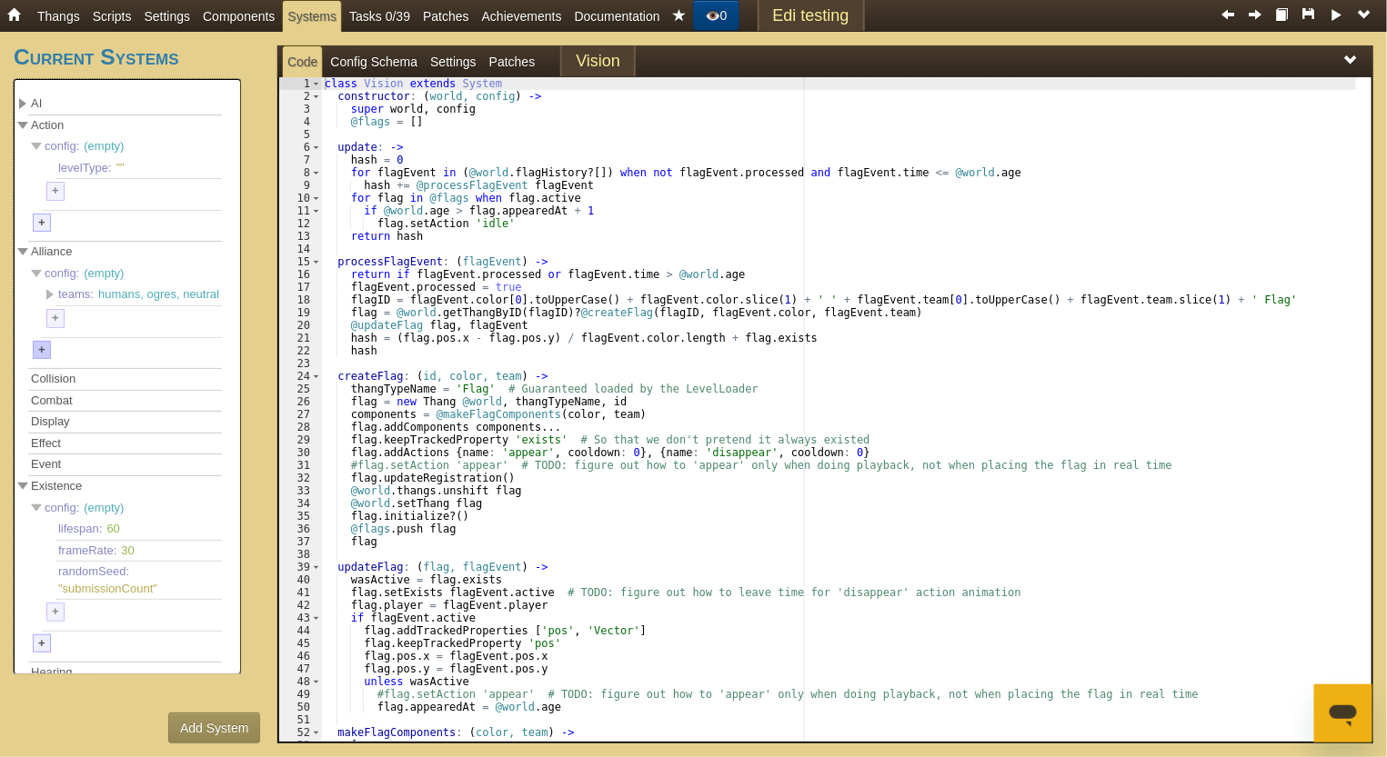
click at [45, 360] on div "+" at bounding box center [42, 350] width 18 height 19
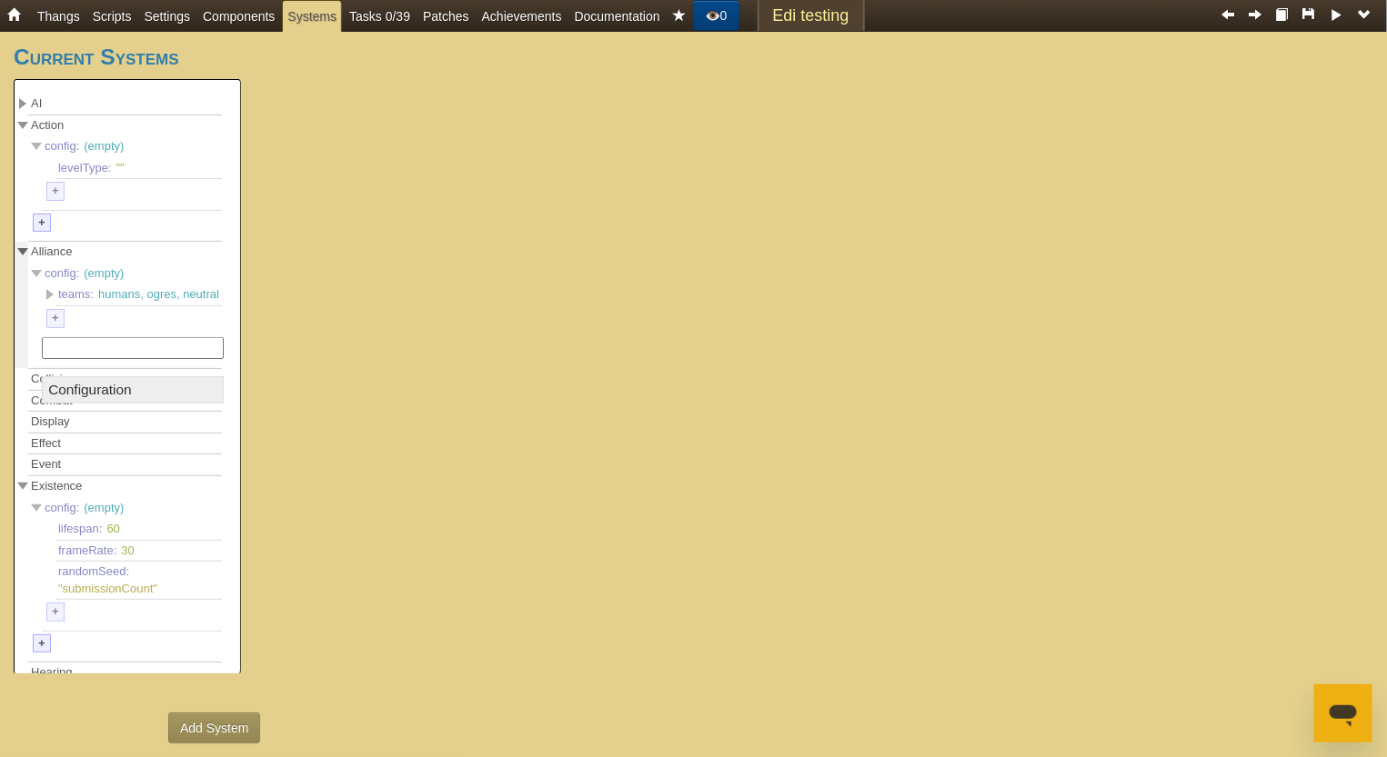
click at [23, 314] on span at bounding box center [22, 305] width 14 height 126
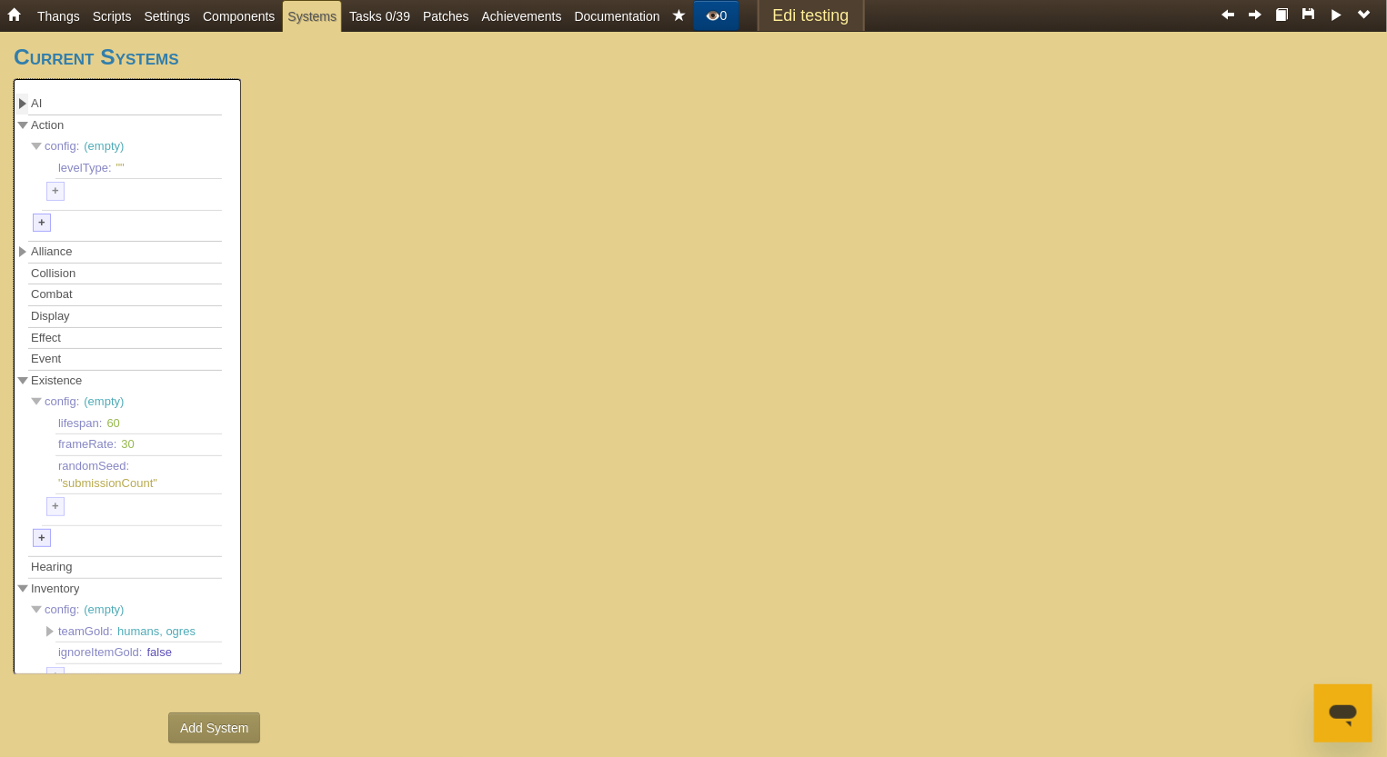
click at [24, 106] on span at bounding box center [22, 103] width 7 height 11
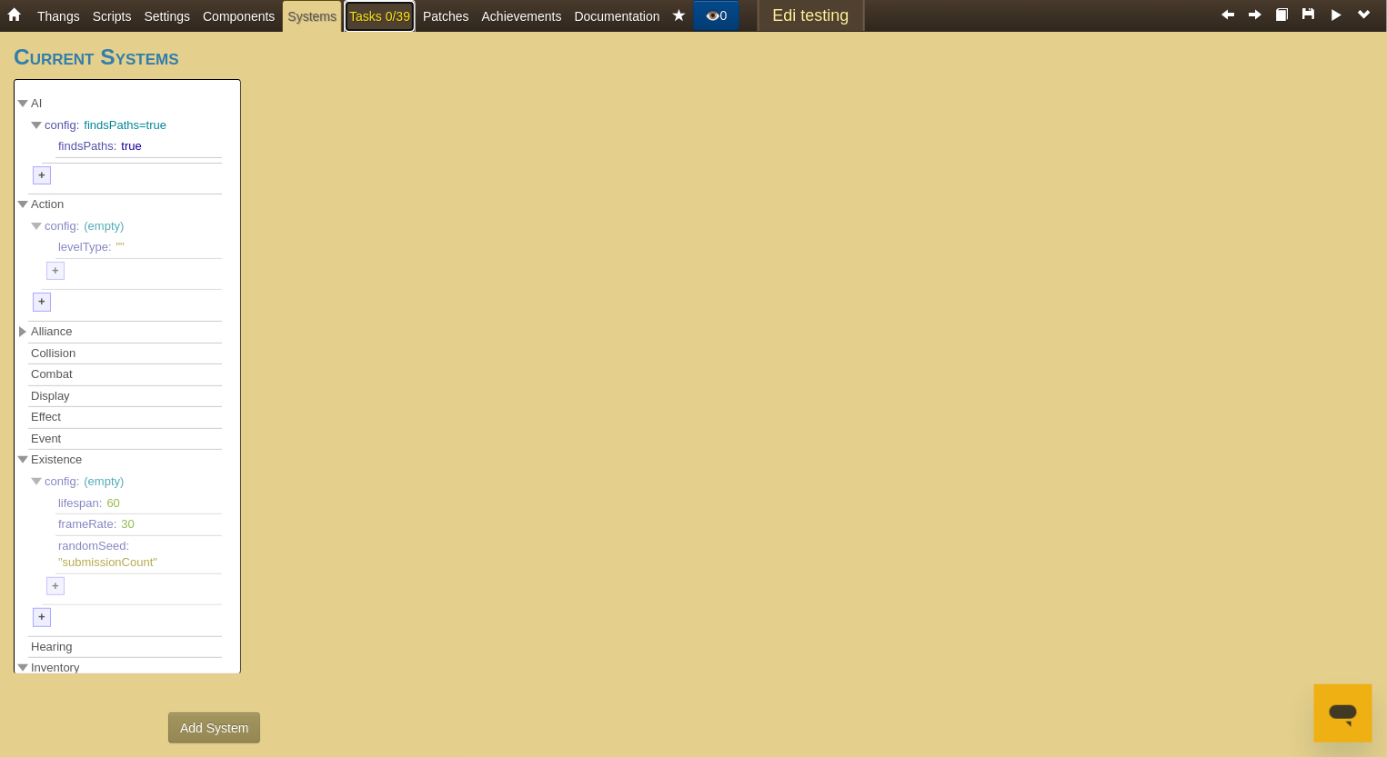
click at [383, 12] on link "Tasks 0/39" at bounding box center [380, 16] width 72 height 33
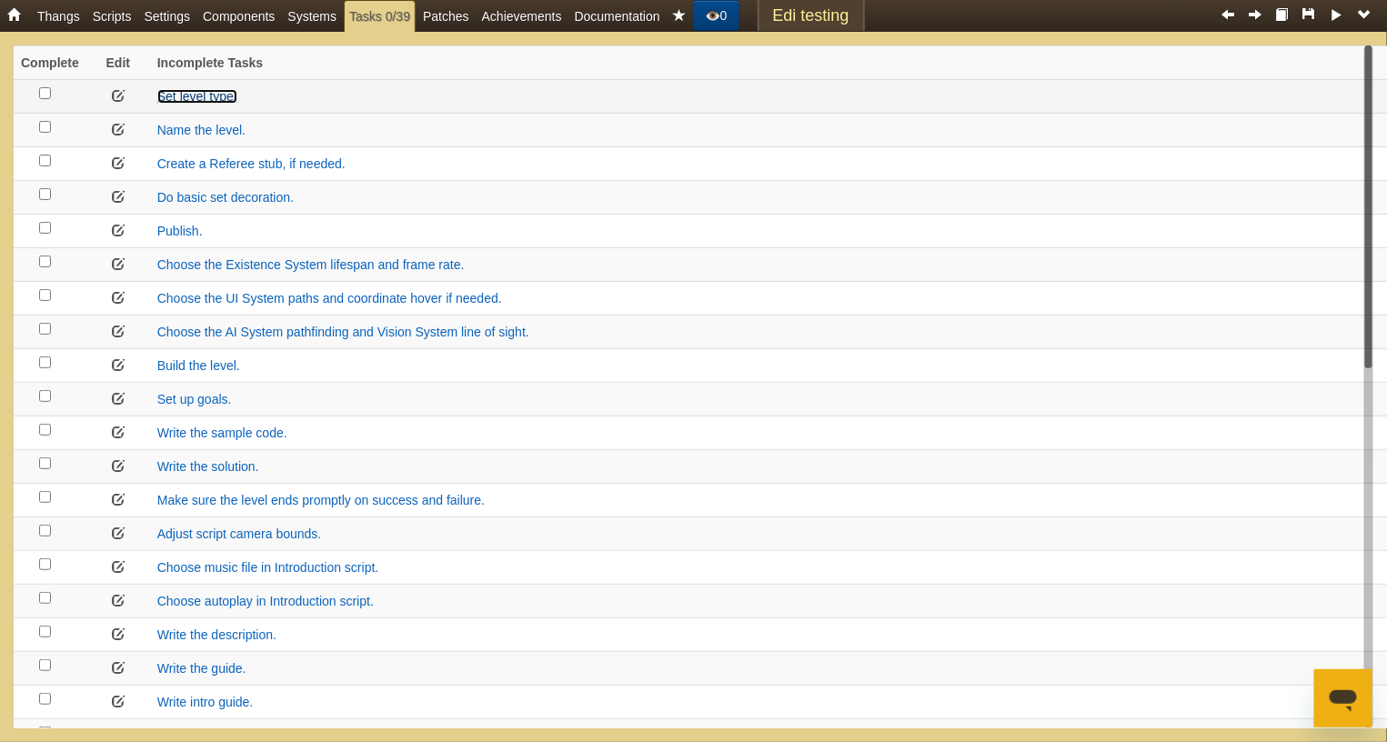
click at [189, 93] on link "Set level type." at bounding box center [197, 96] width 80 height 15
